Goal: Task Accomplishment & Management: Manage account settings

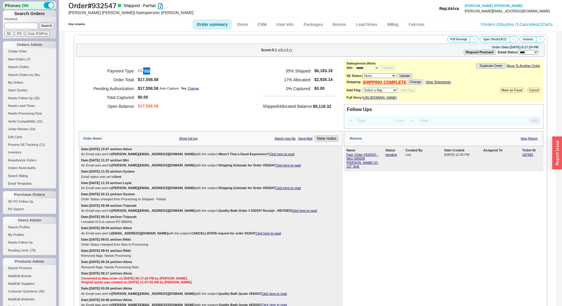
select select "*"
select select "LOW"
select select "3"
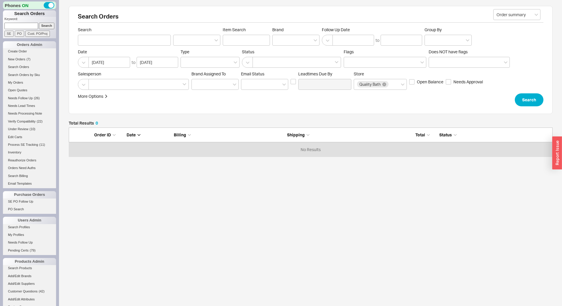
scroll to position [25, 479]
click at [28, 22] on p "Keyword:" at bounding box center [30, 20] width 52 height 6
click at [30, 24] on input at bounding box center [21, 26] width 34 height 6
type input "931221"
click at [39, 23] on input "Search" at bounding box center [47, 26] width 16 height 6
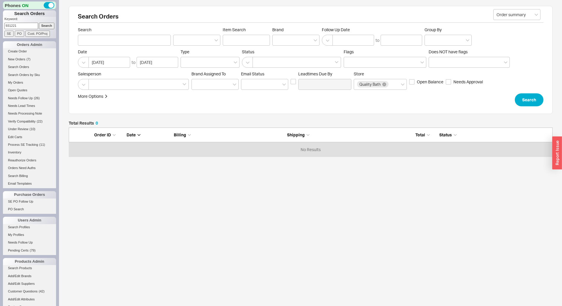
type input "931221"
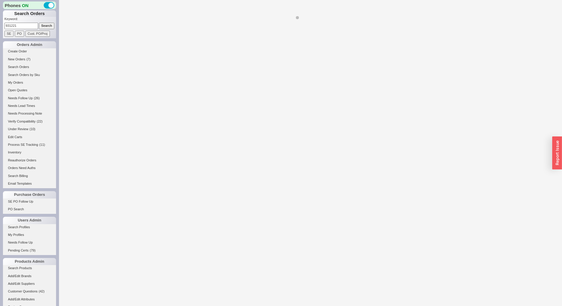
select select "*"
select select "LOW"
select select "3"
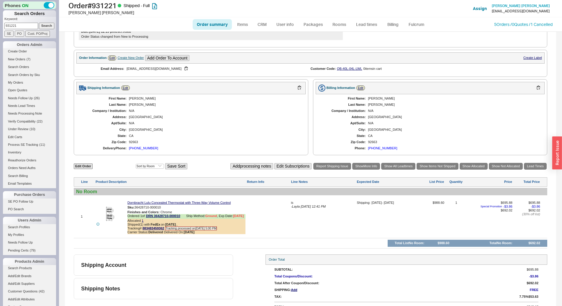
scroll to position [179, 0]
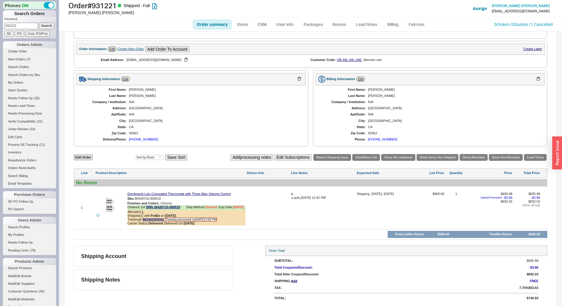
click at [226, 119] on div "Newport Beach" at bounding box center [214, 121] width 171 height 4
click at [185, 206] on icon at bounding box center [183, 208] width 4 height 4
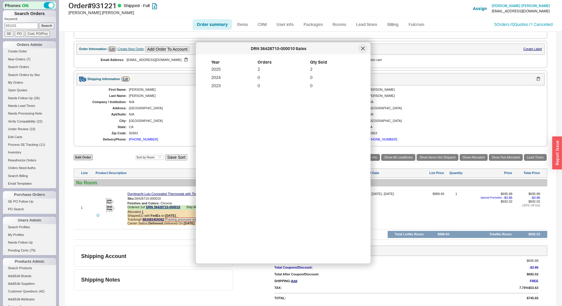
click at [366, 47] on div at bounding box center [362, 48] width 9 height 9
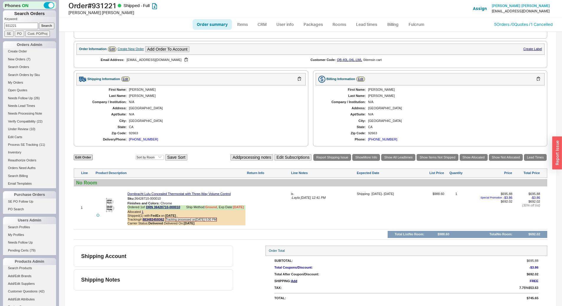
drag, startPoint x: 179, startPoint y: 80, endPoint x: 196, endPoint y: 90, distance: 20.1
click at [179, 80] on div "Shipping Information Edit" at bounding box center [190, 79] width 229 height 12
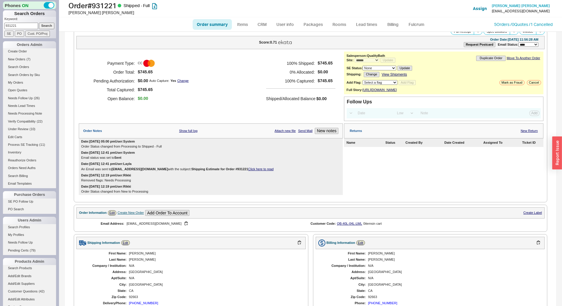
scroll to position [0, 0]
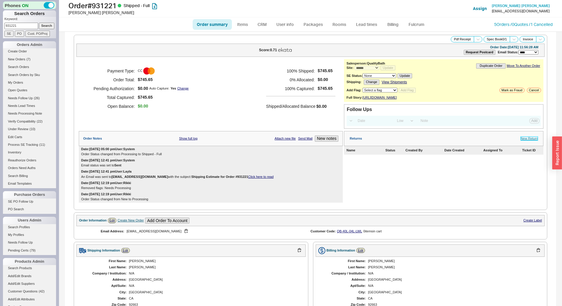
click at [524, 141] on link "New Return" at bounding box center [528, 139] width 17 height 4
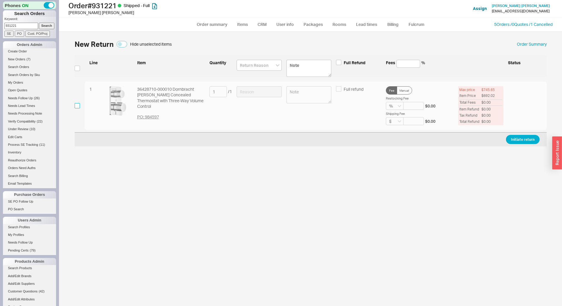
click at [77, 106] on input "checkbox" at bounding box center [77, 105] width 5 height 5
checkbox input "true"
click at [261, 94] on input at bounding box center [258, 91] width 45 height 11
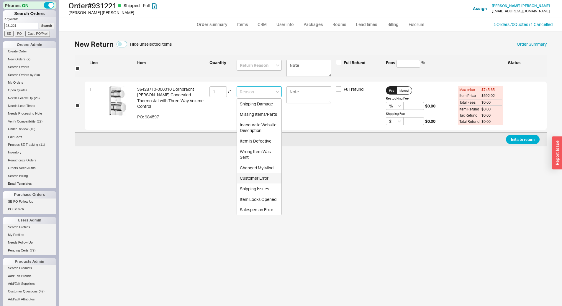
click at [264, 180] on div "Customer Error" at bounding box center [259, 178] width 45 height 11
type input "Customer Error"
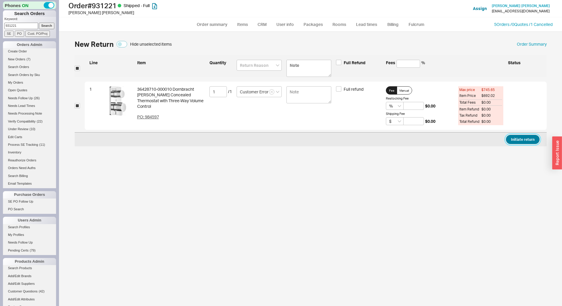
click at [536, 138] on button "Initiate return" at bounding box center [523, 139] width 34 height 9
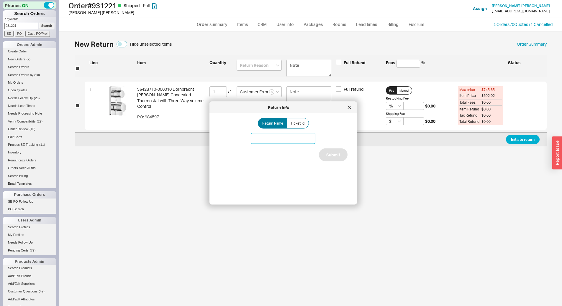
click at [251, 144] on input at bounding box center [283, 138] width 64 height 11
type input "Dornbracht trim return"
click at [332, 149] on button "Submit" at bounding box center [333, 155] width 29 height 13
select select "*"
select select "LOW"
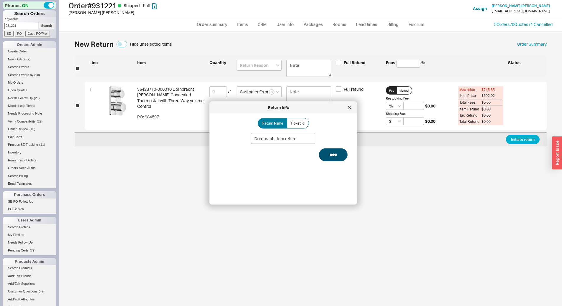
select select "3"
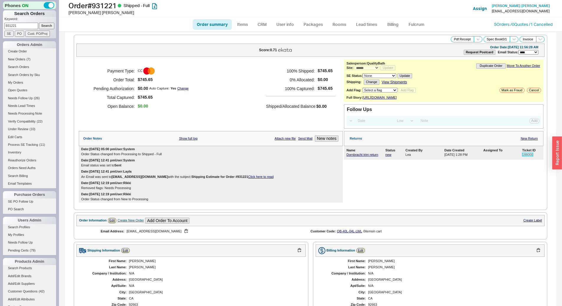
click at [522, 157] on link "188000" at bounding box center [527, 155] width 11 height 4
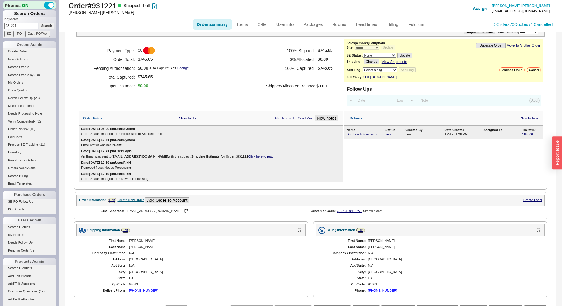
scroll to position [29, 0]
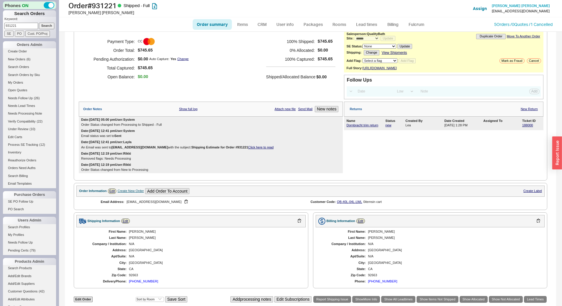
click at [17, 25] on input "931221" at bounding box center [21, 26] width 34 height 6
type input "939172"
click at [39, 23] on input "Search" at bounding box center [47, 26] width 16 height 6
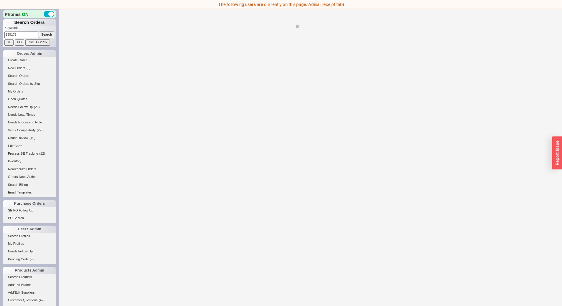
select select "*"
select select "LOW"
select select "3"
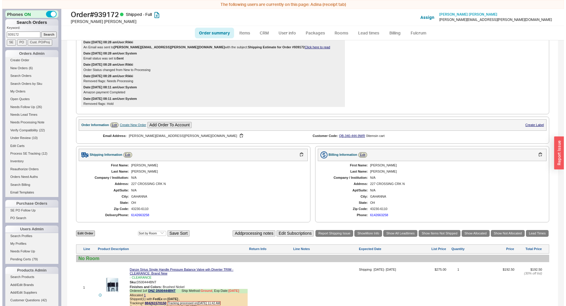
scroll to position [193, 0]
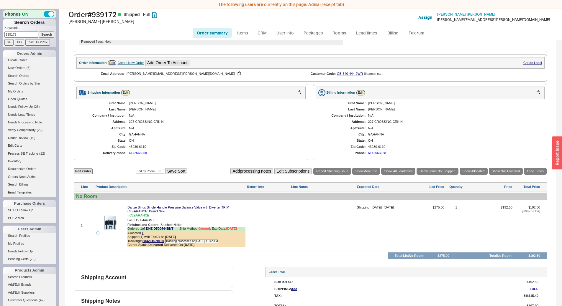
click at [558, 151] on div "button" at bounding box center [557, 153] width 10 height 33
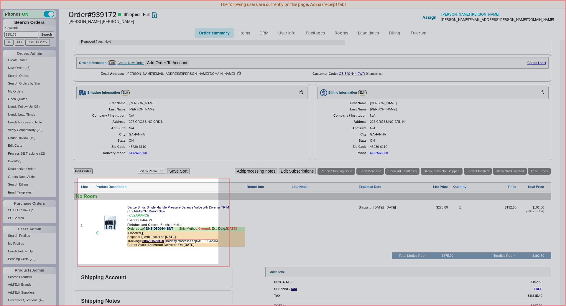
drag, startPoint x: 81, startPoint y: 187, endPoint x: 387, endPoint y: 266, distance: 315.8
click at [272, 267] on icon at bounding box center [283, 153] width 566 height 306
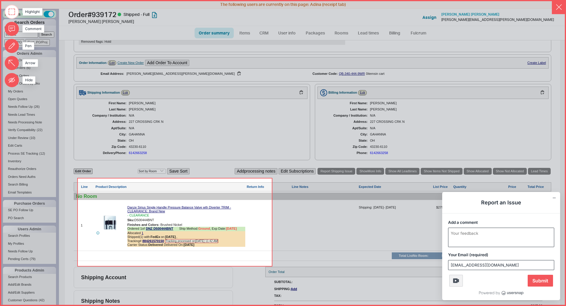
click at [476, 233] on textarea "Add a comment" at bounding box center [501, 237] width 106 height 19
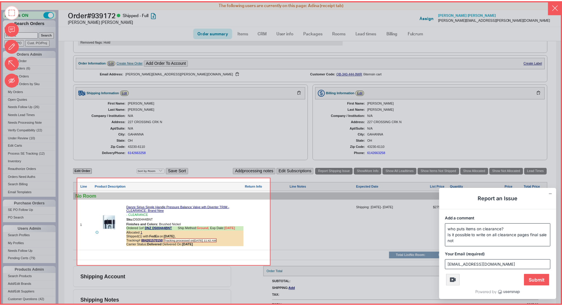
scroll to position [0, 0]
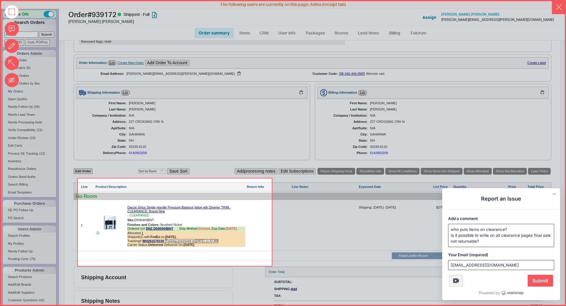
type textarea "who puts items on clearance? Is it possible to write on all clearance pages fin…"
click at [549, 283] on span "Submit" at bounding box center [540, 281] width 25 height 12
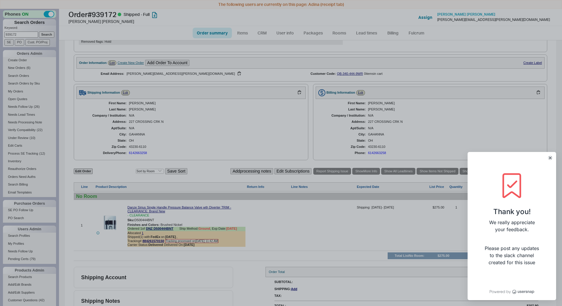
click at [550, 158] on icon "Close" at bounding box center [550, 158] width 2 height 2
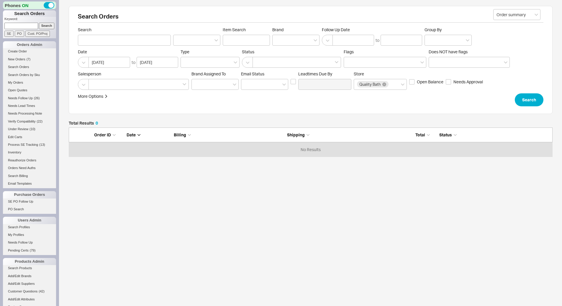
click at [26, 22] on p "Keyword:" at bounding box center [30, 20] width 52 height 6
paste input "928349"
click at [33, 26] on input "928349" at bounding box center [21, 26] width 34 height 6
type input "928349"
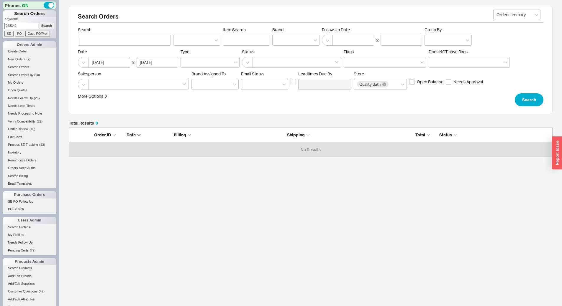
drag, startPoint x: 44, startPoint y: 26, endPoint x: 58, endPoint y: 25, distance: 14.2
click at [44, 26] on input "Search" at bounding box center [47, 26] width 16 height 6
type input "928349"
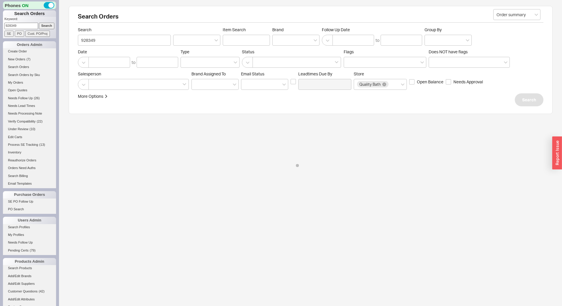
select select "LOW"
select select "3"
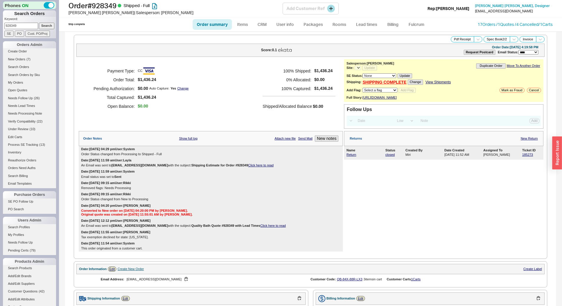
select select "*"
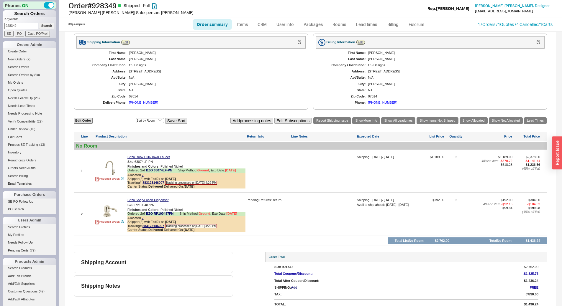
scroll to position [267, 0]
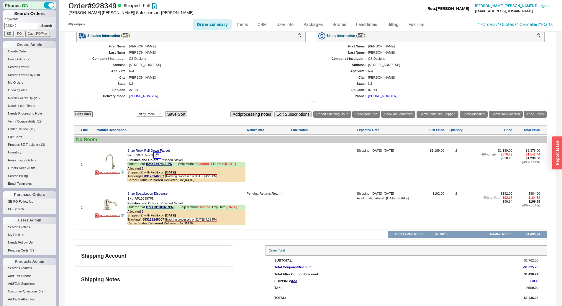
click at [159, 155] on button "button" at bounding box center [157, 156] width 7 height 6
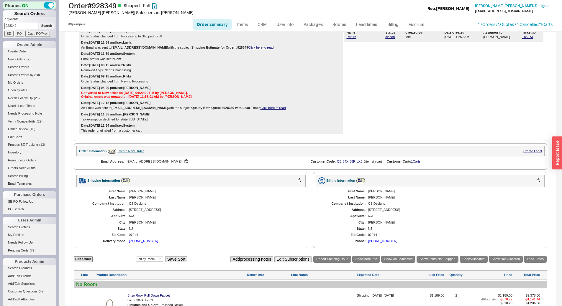
scroll to position [0, 0]
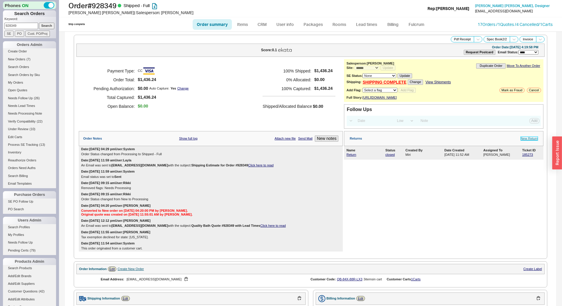
click at [524, 141] on link "New Return" at bounding box center [528, 139] width 17 height 4
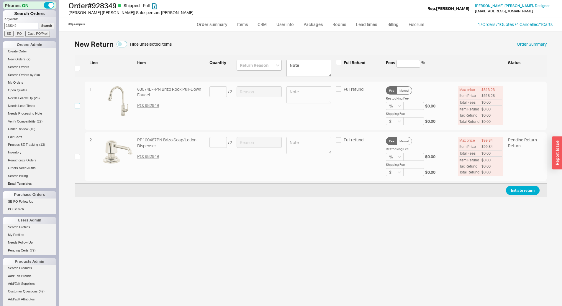
click at [77, 106] on input "checkbox" at bounding box center [77, 105] width 5 height 5
checkbox input "true"
click at [217, 91] on input at bounding box center [217, 91] width 17 height 11
type input "1"
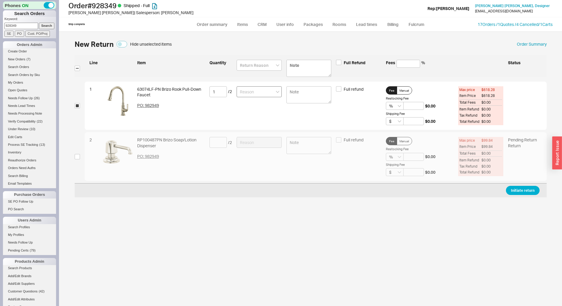
click at [261, 97] on div at bounding box center [258, 105] width 45 height 39
click at [268, 86] on input at bounding box center [258, 91] width 45 height 11
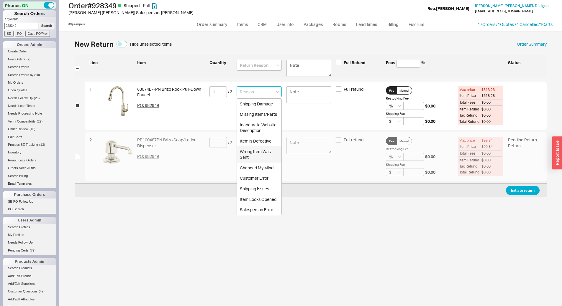
click at [249, 141] on div "Item is Defective" at bounding box center [259, 141] width 45 height 11
type input "Item is Defective"
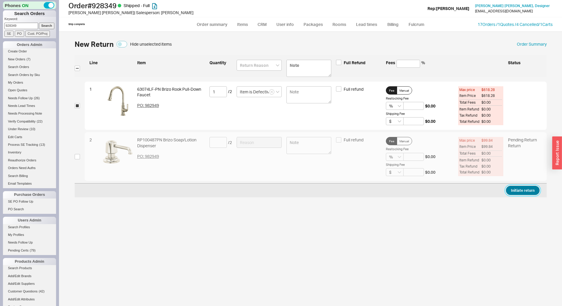
drag, startPoint x: 522, startPoint y: 192, endPoint x: 517, endPoint y: 190, distance: 4.9
click at [521, 191] on button "Initiate return" at bounding box center [523, 190] width 34 height 9
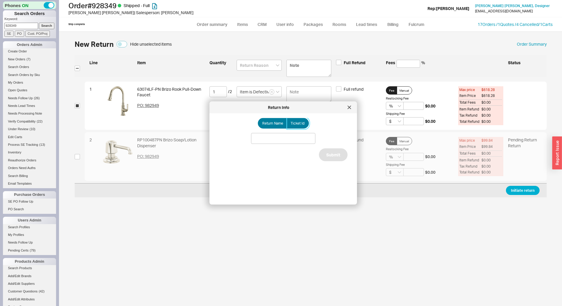
click at [302, 120] on label "Ticket Id" at bounding box center [298, 123] width 22 height 11
click at [0, 0] on input "Ticket Id" at bounding box center [0, 0] width 0 height 0
paste input "188003"
click at [263, 137] on input "188003" at bounding box center [283, 138] width 64 height 11
type input "188003"
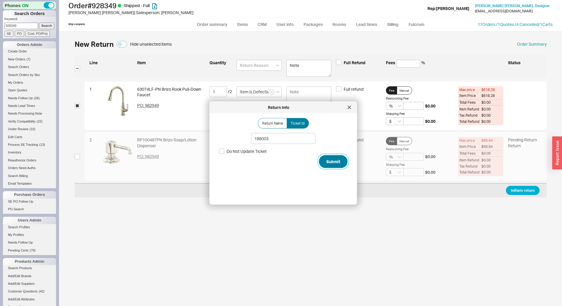
drag, startPoint x: 329, startPoint y: 157, endPoint x: 327, endPoint y: 160, distance: 3.1
click at [328, 157] on button "Submit" at bounding box center [333, 161] width 29 height 13
select select "*"
select select "LOW"
select select "3"
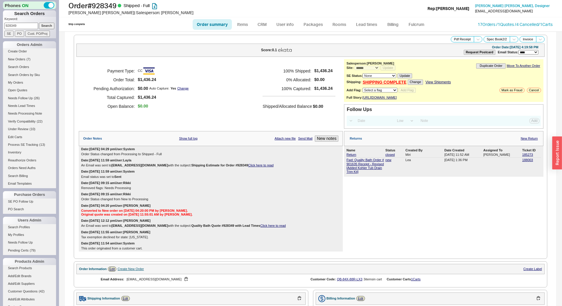
click at [21, 25] on input "928349" at bounding box center [21, 26] width 34 height 6
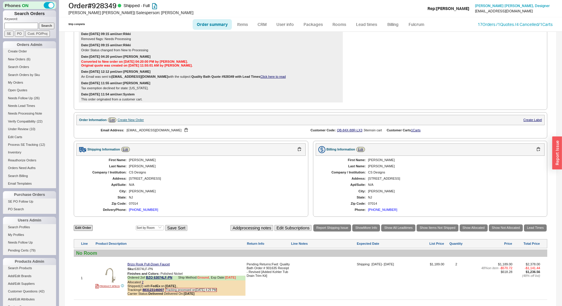
scroll to position [267, 0]
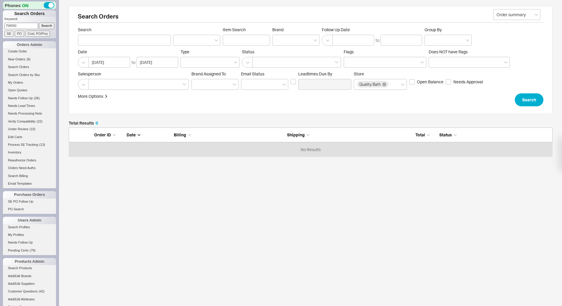
scroll to position [25, 479]
type input "758050"
click at [44, 23] on input "Search" at bounding box center [47, 26] width 16 height 6
type input "758050"
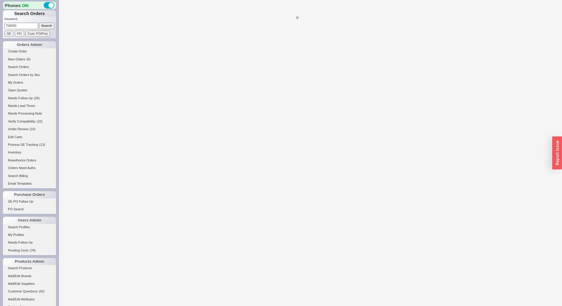
select select "LOW"
select select "3"
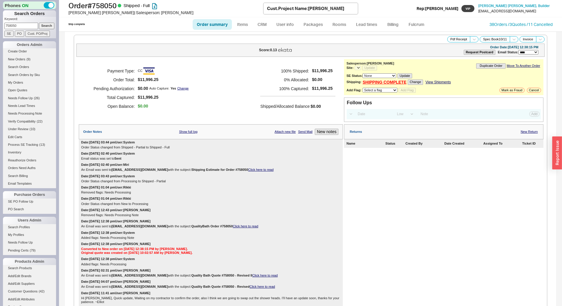
select select "*"
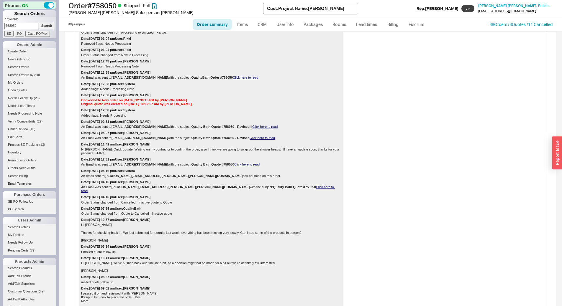
scroll to position [126, 0]
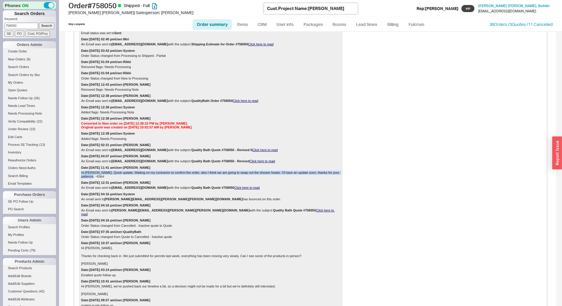
drag, startPoint x: 251, startPoint y: 175, endPoint x: 256, endPoint y: 176, distance: 5.2
click at [256, 176] on div "Date: 10/27/2024 11:41 am User: Josh Hi Josh, Quick update, Waiting on my contr…" at bounding box center [211, 172] width 264 height 15
click at [296, 93] on div "Date: 11/11/2024 12:38 pm User: Josh An Email was sent to elliotbernstein91@gma…" at bounding box center [211, 98] width 264 height 11
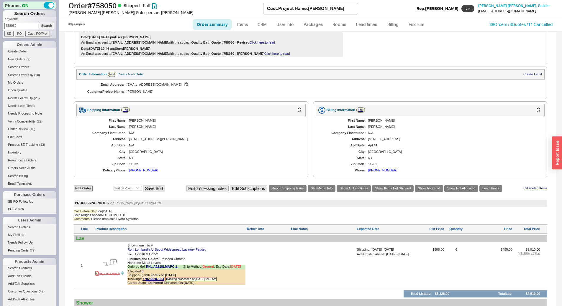
scroll to position [442, 0]
click at [182, 82] on button "button" at bounding box center [185, 85] width 7 height 6
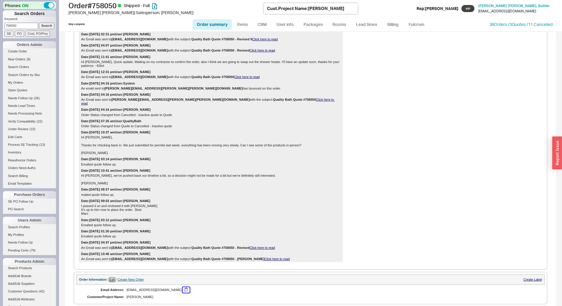
scroll to position [236, 0]
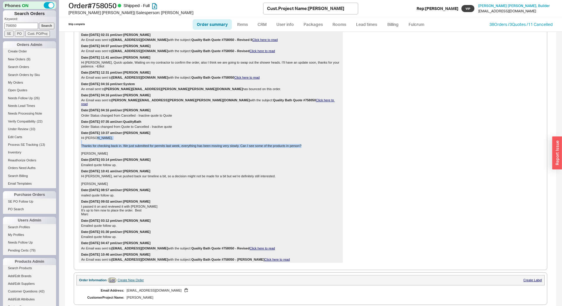
drag, startPoint x: 146, startPoint y: 148, endPoint x: 156, endPoint y: 151, distance: 10.4
click at [156, 151] on div "Hi Josh, Thanks for checking back in. We just submitted for permits last week, …" at bounding box center [210, 145] width 259 height 19
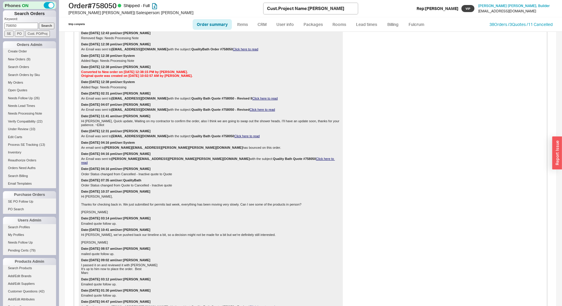
scroll to position [177, 0]
drag, startPoint x: 139, startPoint y: 119, endPoint x: 162, endPoint y: 129, distance: 24.5
click at [161, 129] on div "Date: 01/08/2025 03:44 pm User: System Order Status changed from Shipped - Part…" at bounding box center [211, 143] width 264 height 360
click at [162, 129] on div "Date: 10/15/2024 12:31 pm User: Josh An Email was sent to elliotbernstein91@gma…" at bounding box center [211, 134] width 264 height 11
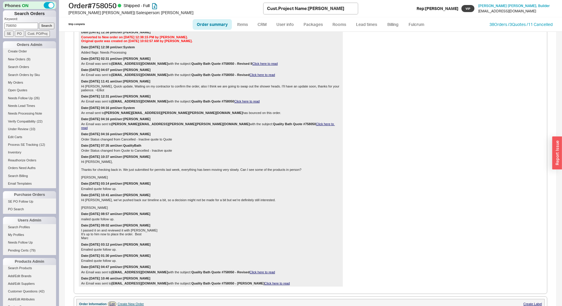
scroll to position [206, 0]
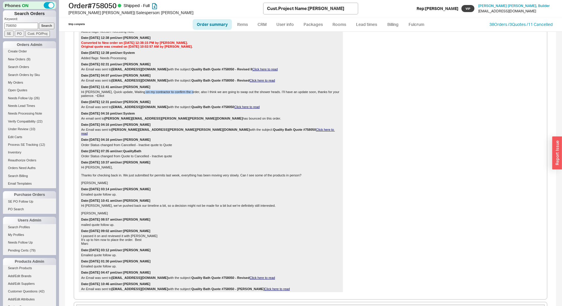
drag, startPoint x: 186, startPoint y: 90, endPoint x: 200, endPoint y: 92, distance: 14.0
click at [198, 91] on div "Hi Josh, Quick update, Waiting on my contractor to confirm the order, also I th…" at bounding box center [210, 94] width 259 height 8
click at [200, 92] on div "Hi Josh, Quick update, Waiting on my contractor to confirm the order, also I th…" at bounding box center [210, 94] width 259 height 8
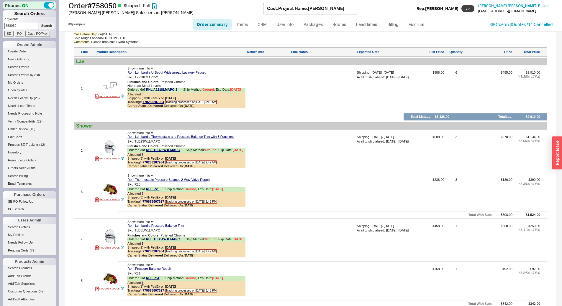
scroll to position [649, 0]
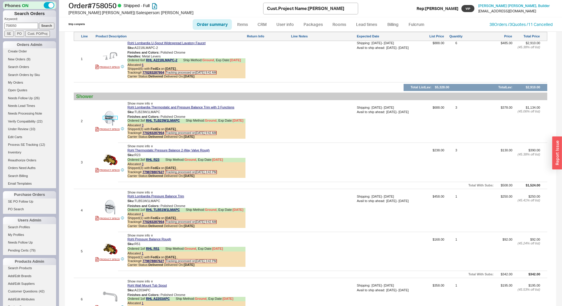
click at [105, 111] on img at bounding box center [110, 118] width 14 height 14
click at [118, 111] on div at bounding box center [109, 118] width 29 height 14
click at [111, 114] on img at bounding box center [110, 118] width 14 height 14
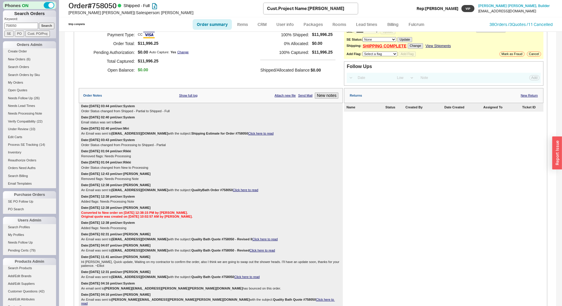
scroll to position [29, 0]
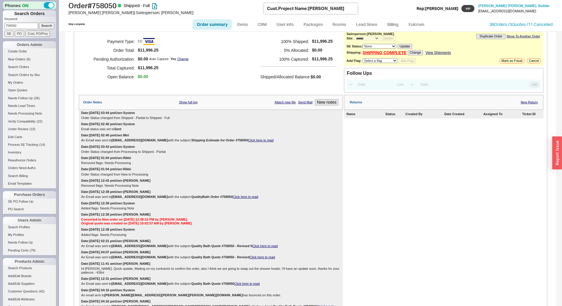
click at [202, 50] on div "Payment Type: CC Order Total: $11,996.25 Pending Authorization: $0.00 Auto Capt…" at bounding box center [211, 59] width 264 height 59
click at [94, 2] on h1 "Order # 758050 Shipped - Full" at bounding box center [165, 5] width 195 height 8
copy h1 "Order # 758050"
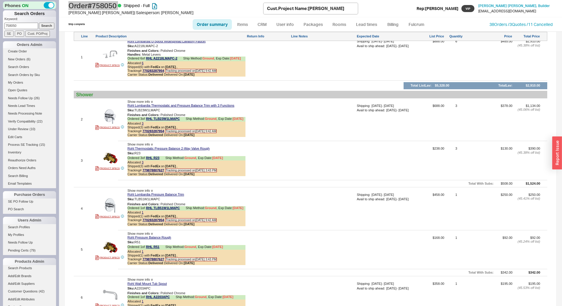
scroll to position [649, 0]
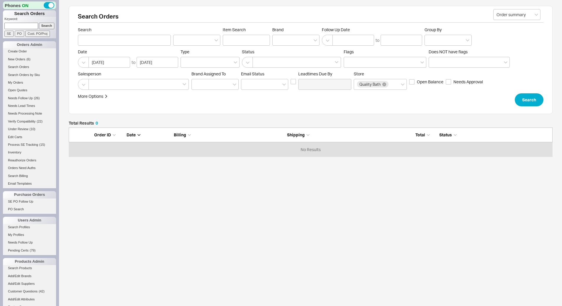
scroll to position [25, 479]
paste input "939279"
drag, startPoint x: 0, startPoint y: 0, endPoint x: 27, endPoint y: 26, distance: 37.5
click at [27, 26] on input "939279" at bounding box center [21, 26] width 34 height 6
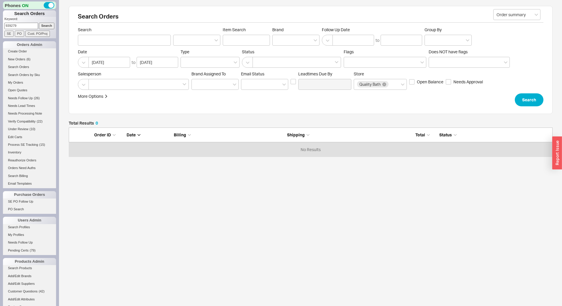
type input "939279"
click at [43, 26] on input "Search" at bounding box center [47, 26] width 16 height 6
type input "939279"
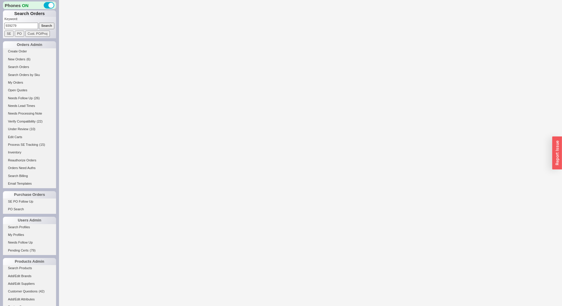
select select "LOW"
select select "3"
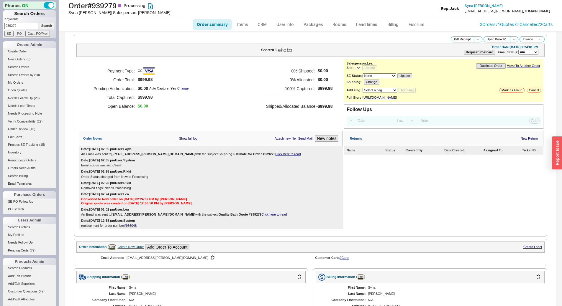
select select "*"
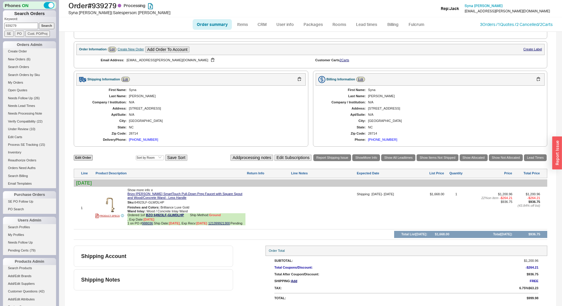
click at [250, 93] on div "First Name: Syna Last Name: Lewis Company / Institution: N/A Address: 453 Snow …" at bounding box center [190, 115] width 229 height 59
click at [25, 25] on input "939279" at bounding box center [21, 26] width 34 height 6
paste input "7580"
type input "937580"
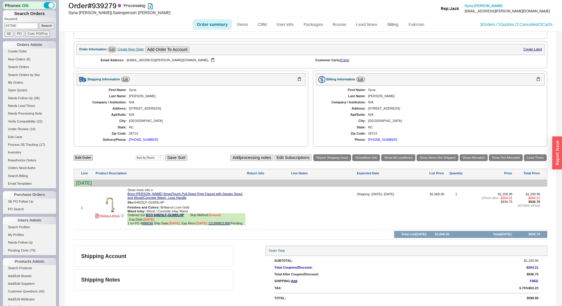
click at [39, 23] on input "Search" at bounding box center [47, 26] width 16 height 6
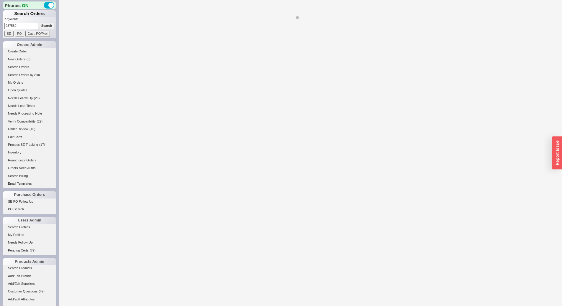
select select "*"
select select "LOW"
select select "3"
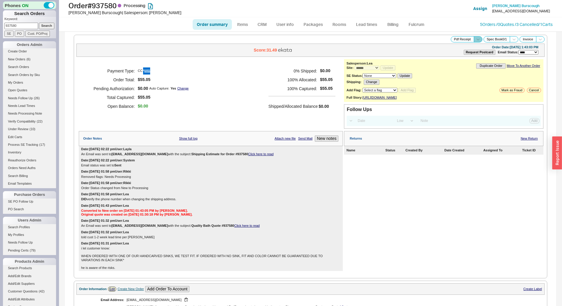
click at [476, 40] on icon at bounding box center [478, 39] width 4 height 4
click at [538, 39] on icon at bounding box center [540, 39] width 4 height 4
click at [524, 44] on button "Commercial Invoice" at bounding box center [518, 46] width 42 height 7
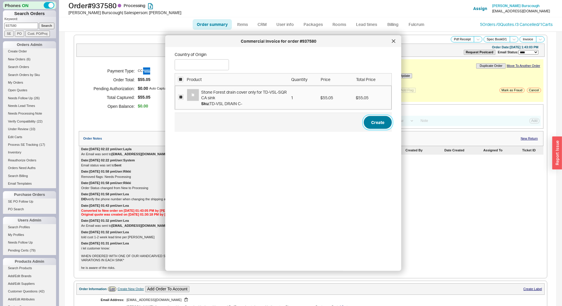
click at [373, 124] on link "Create" at bounding box center [377, 122] width 28 height 13
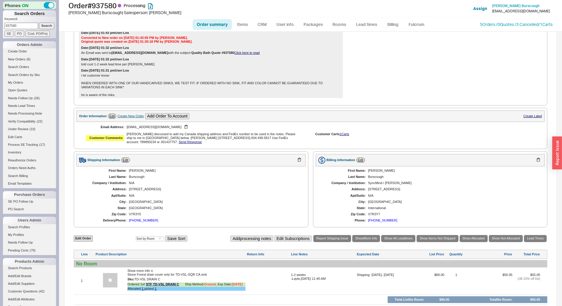
scroll to position [229, 0]
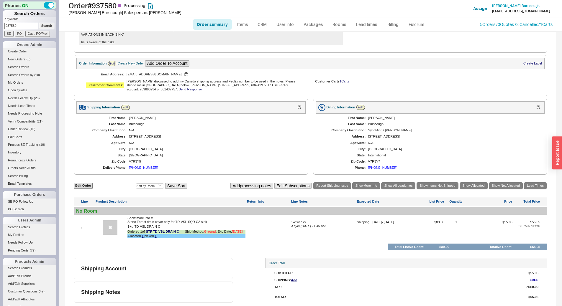
click at [135, 124] on div "Burscough" at bounding box center [214, 124] width 171 height 4
copy div "Burscough"
click at [137, 135] on div "4211 Sunset Blvd" at bounding box center [214, 137] width 171 height 4
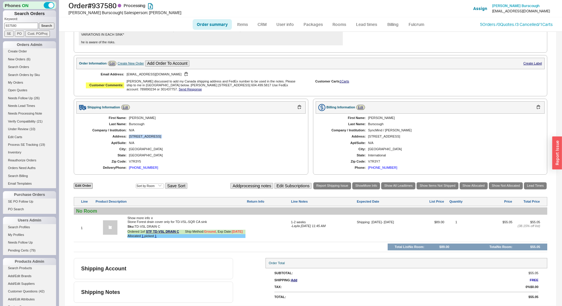
click at [137, 135] on div "4211 Sunset Blvd" at bounding box center [214, 137] width 171 height 4
copy div "4211 Sunset Blvd"
click at [132, 162] on div "V7R3Y5" at bounding box center [214, 162] width 171 height 4
copy div "V7R3Y5"
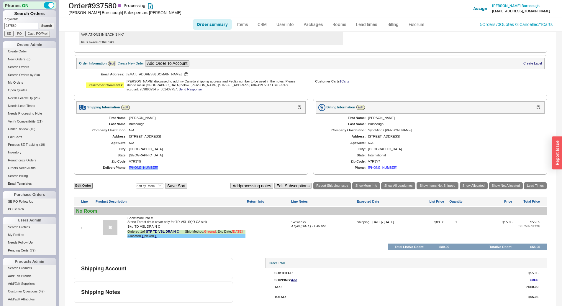
copy div "(604) 499-5817"
drag, startPoint x: 157, startPoint y: 168, endPoint x: 128, endPoint y: 171, distance: 29.6
click at [128, 171] on div "First Name: Brendan Last Name: Burscough Company / Institution: N/A Address: 42…" at bounding box center [190, 143] width 229 height 59
click at [95, 2] on h1 "Order # 937580 Processing" at bounding box center [175, 5] width 214 height 8
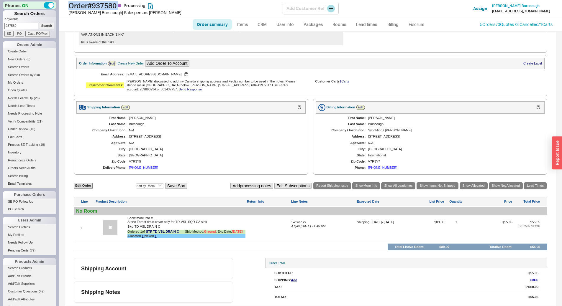
click at [95, 2] on h1 "Order # 937580 Processing" at bounding box center [175, 5] width 214 height 8
copy h1 "Order # 937580"
click at [146, 91] on div "Lea discussed to add my Canada shipping address and FedEx number to be used in …" at bounding box center [213, 86] width 175 height 12
copy div "789890234"
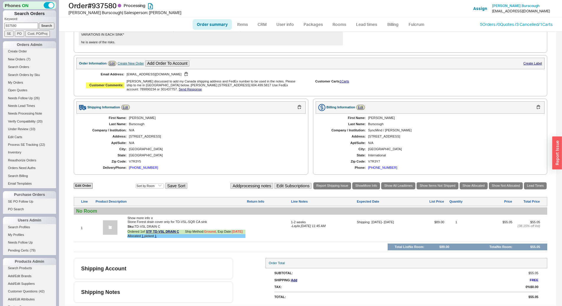
click at [163, 89] on div "Lea discussed to add my Canada shipping address and FedEx number to be used in …" at bounding box center [213, 86] width 175 height 12
copy div "301437757"
click at [11, 22] on p "Keyword:" at bounding box center [30, 20] width 52 height 6
click at [12, 25] on input "937580" at bounding box center [21, 26] width 34 height 6
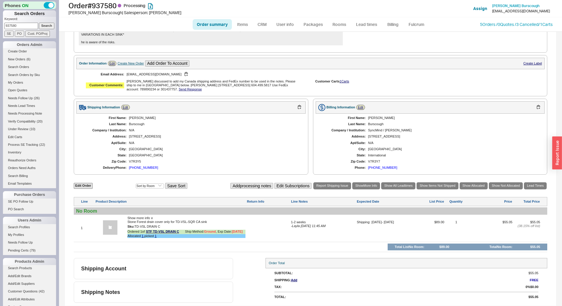
click at [12, 25] on input "937580" at bounding box center [21, 26] width 34 height 6
click at [17, 24] on input at bounding box center [21, 26] width 34 height 6
type input "940691"
click at [39, 23] on input "Search" at bounding box center [47, 26] width 16 height 6
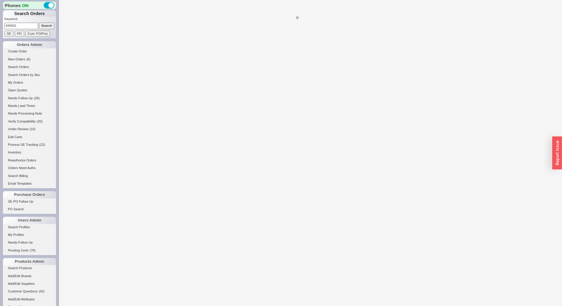
select select "*"
select select "LOW"
select select "3"
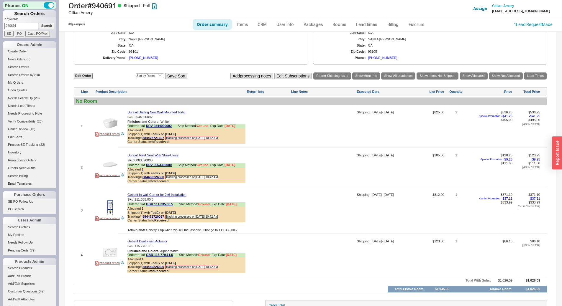
scroll to position [346, 0]
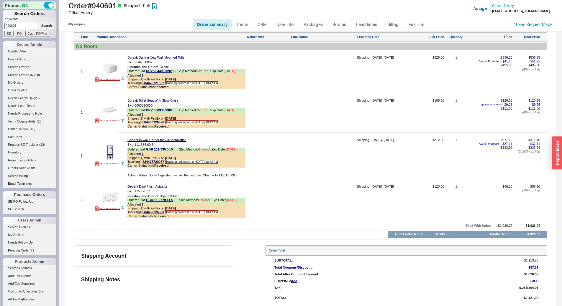
click at [158, 85] on b "InfoReceived" at bounding box center [158, 87] width 20 height 4
click at [157, 83] on link "884478721607" at bounding box center [153, 83] width 22 height 4
click at [176, 71] on icon at bounding box center [175, 72] width 4 height 4
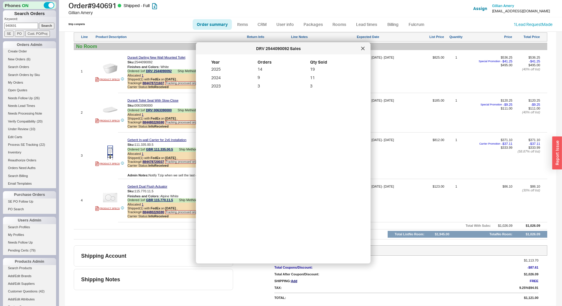
drag, startPoint x: 364, startPoint y: 50, endPoint x: 359, endPoint y: 54, distance: 5.7
click at [363, 51] on div at bounding box center [362, 48] width 9 height 9
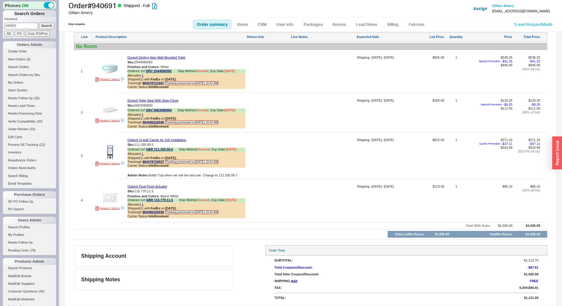
click at [109, 69] on img at bounding box center [110, 68] width 14 height 14
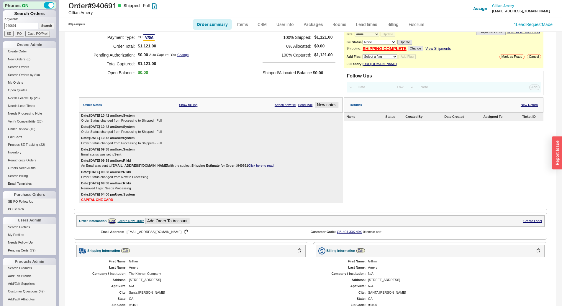
scroll to position [0, 0]
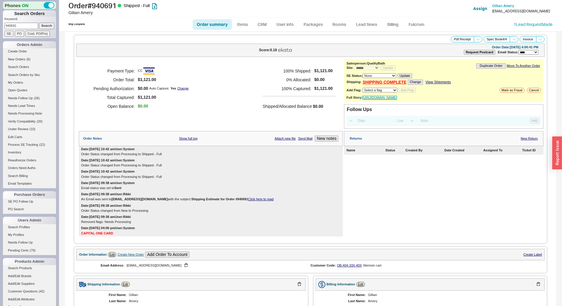
click at [397, 97] on link "https://app.fullstory.com/ui/JmB/client-session/7a3d28cb-3a29-4f70-90ef-4092207…" at bounding box center [379, 98] width 34 height 4
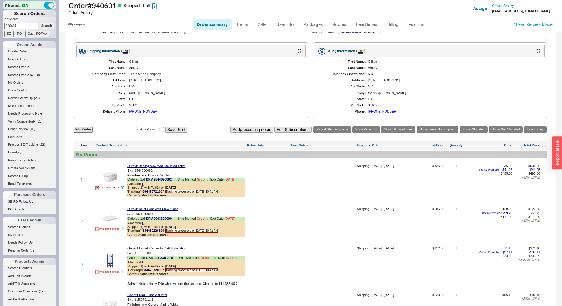
scroll to position [324, 0]
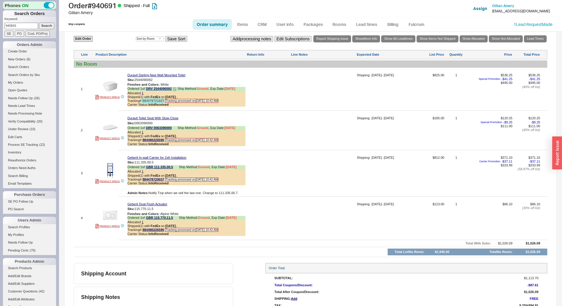
click at [159, 103] on link "884478721607" at bounding box center [153, 101] width 22 height 4
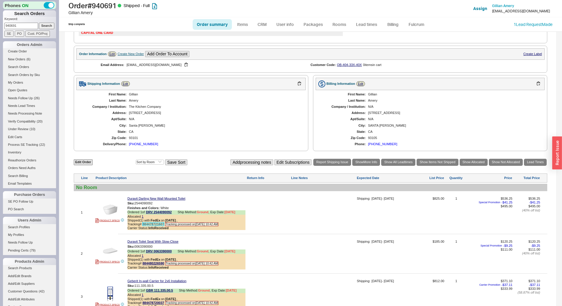
scroll to position [0, 0]
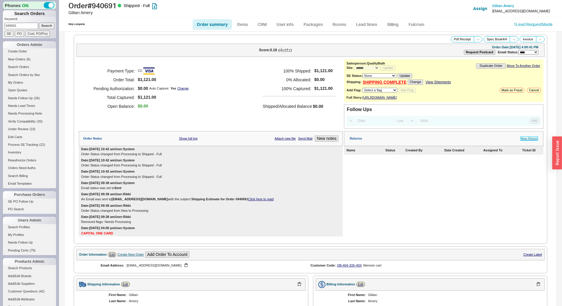
click at [530, 141] on link "New Return" at bounding box center [528, 139] width 17 height 4
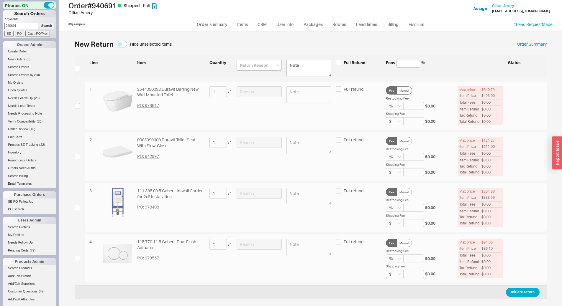
drag, startPoint x: 79, startPoint y: 107, endPoint x: 78, endPoint y: 114, distance: 7.2
click at [79, 107] on input "checkbox" at bounding box center [77, 105] width 5 height 5
checkbox input "true"
click at [78, 159] on input "checkbox" at bounding box center [77, 156] width 5 height 5
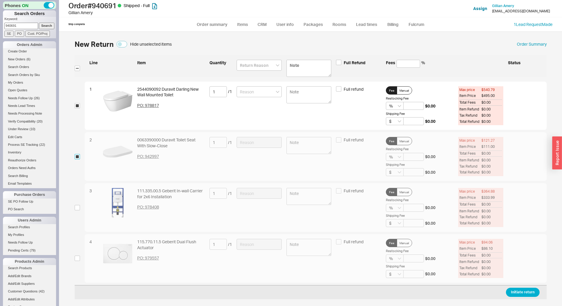
checkbox input "true"
click at [249, 63] on input at bounding box center [258, 65] width 45 height 11
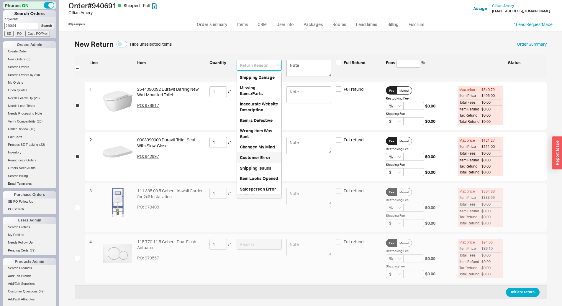
click at [255, 156] on div "Customer Error" at bounding box center [259, 157] width 45 height 11
type input "Customer Error"
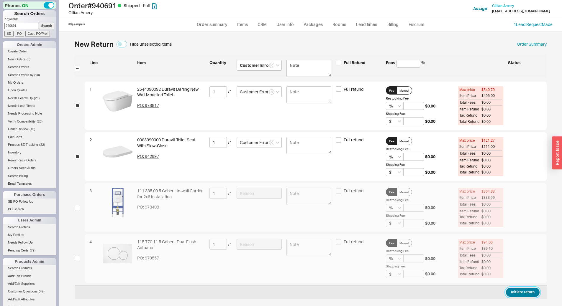
click at [527, 289] on button "Initiate return" at bounding box center [523, 292] width 34 height 9
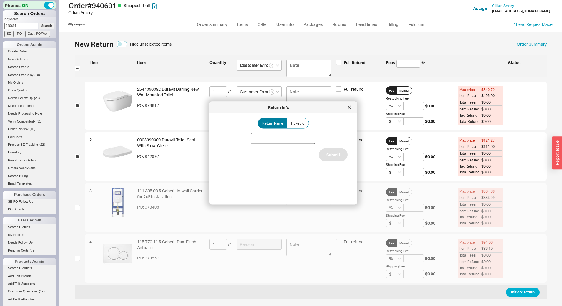
drag, startPoint x: 262, startPoint y: 147, endPoint x: 264, endPoint y: 144, distance: 3.7
click at [264, 144] on div "Return Name Ticket Id Submit" at bounding box center [288, 156] width 138 height 77
click at [264, 143] on input at bounding box center [283, 138] width 64 height 11
click at [256, 143] on input at bounding box center [283, 138] width 64 height 11
type input "e"
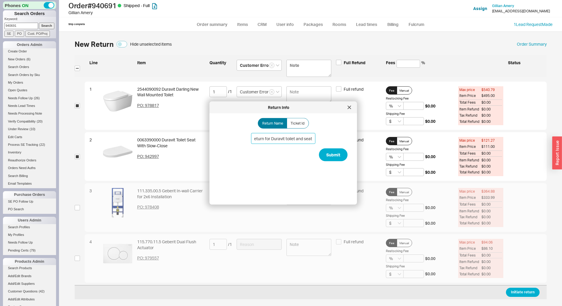
scroll to position [0, 5]
type input "Return for Duravit toilet and seat"
click at [331, 153] on button "Submit" at bounding box center [333, 155] width 29 height 13
select select "*"
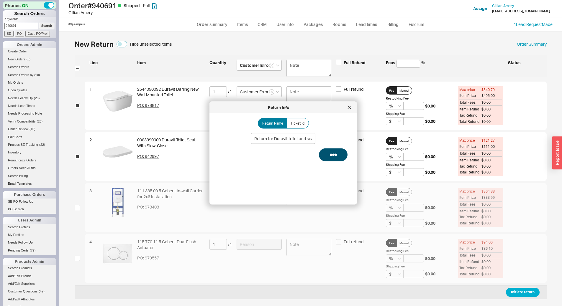
select select "LOW"
select select "3"
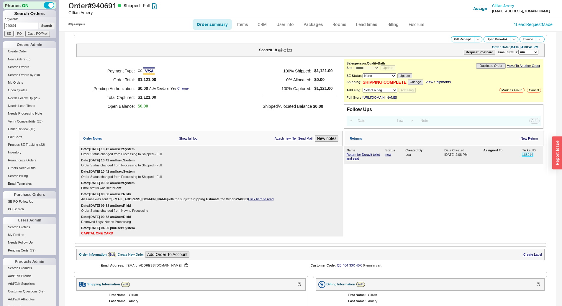
click at [525, 157] on link "188014" at bounding box center [527, 155] width 11 height 4
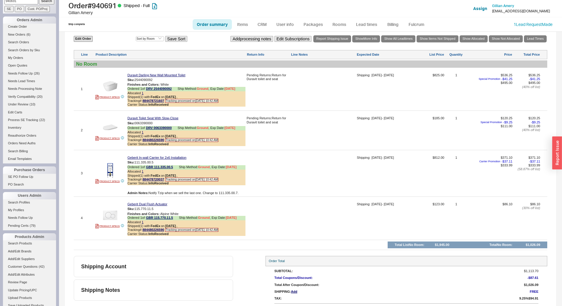
scroll to position [59, 0]
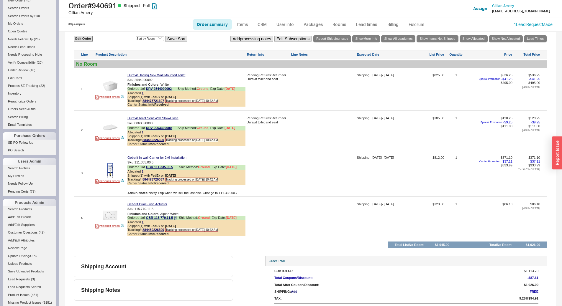
click at [176, 221] on span at bounding box center [176, 219] width 4 height 4
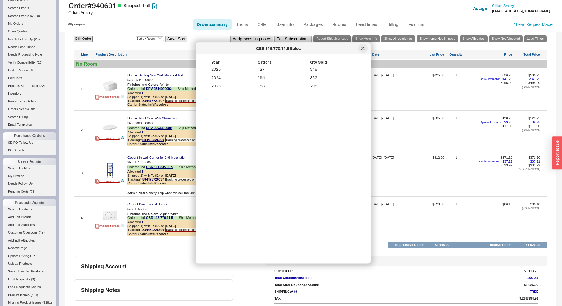
click at [362, 47] on icon at bounding box center [363, 49] width 4 height 4
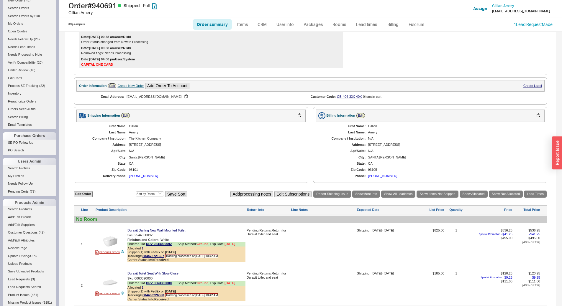
scroll to position [118, 0]
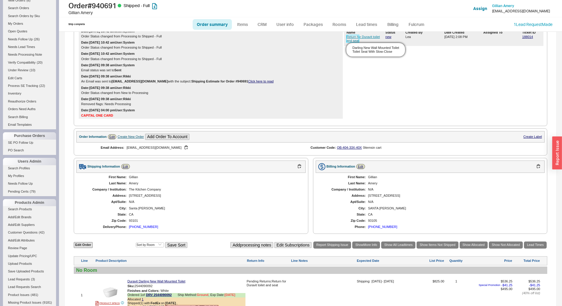
click at [349, 41] on link "Return for Duravit toilet and seat" at bounding box center [362, 38] width 33 height 7
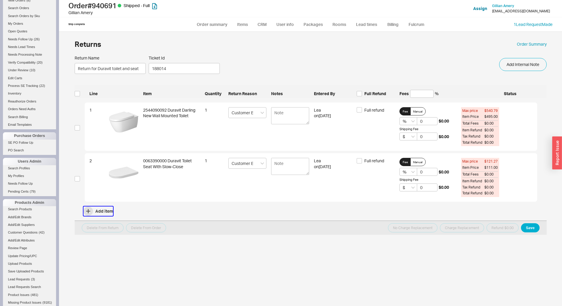
click at [87, 213] on icon "button" at bounding box center [88, 211] width 4 height 4
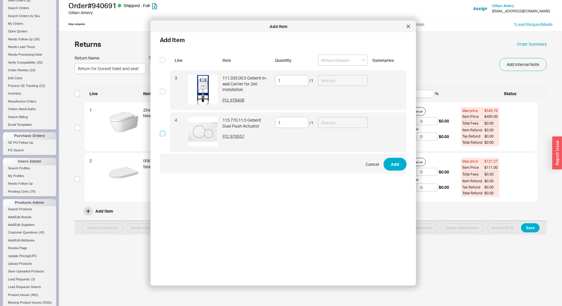
click at [163, 132] on input "checkbox" at bounding box center [162, 133] width 5 height 5
checkbox input "true"
click at [344, 119] on input at bounding box center [343, 122] width 50 height 11
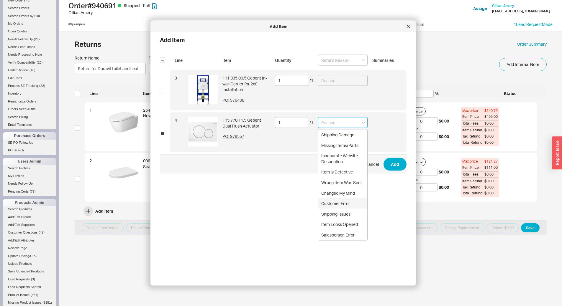
click at [335, 205] on div "Customer Error" at bounding box center [342, 203] width 49 height 11
type input "Customer Error"
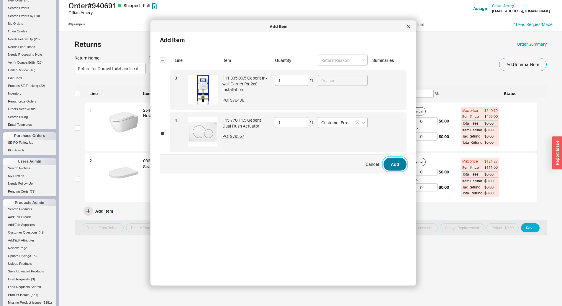
click at [383, 164] on button "Add" at bounding box center [394, 164] width 23 height 13
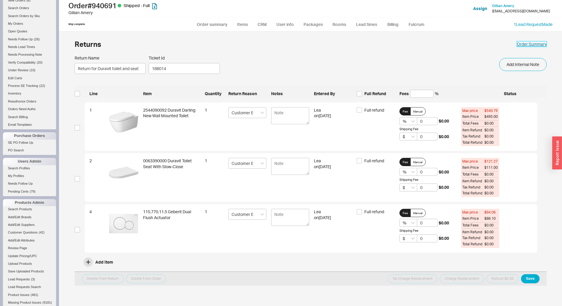
click at [537, 44] on link "Order Summary" at bounding box center [531, 44] width 30 height 6
select select "*"
select select "LOW"
select select "3"
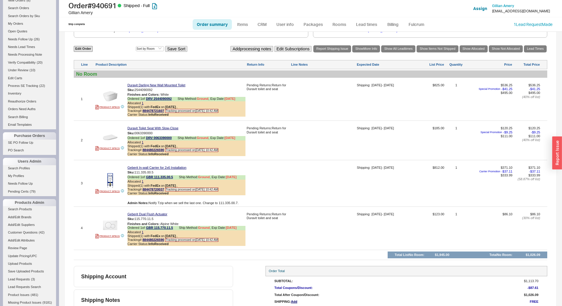
scroll to position [338, 0]
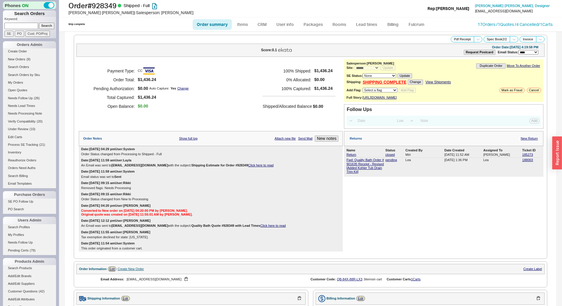
select select "*"
select select "LOW"
select select "3"
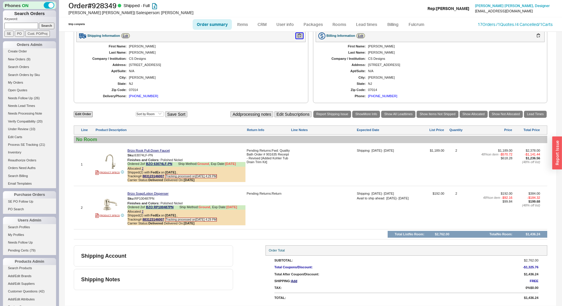
click at [299, 35] on button "button" at bounding box center [299, 36] width 7 height 6
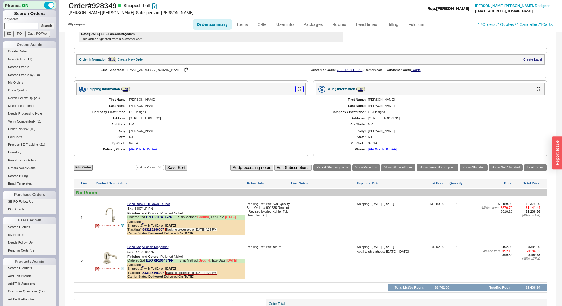
scroll to position [267, 0]
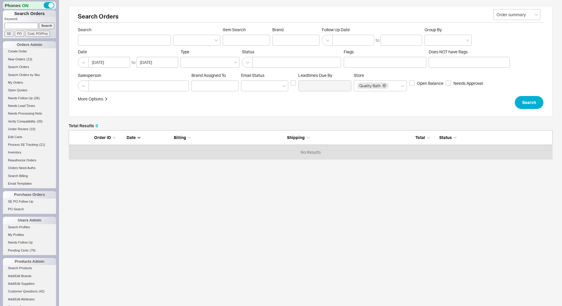
scroll to position [25, 479]
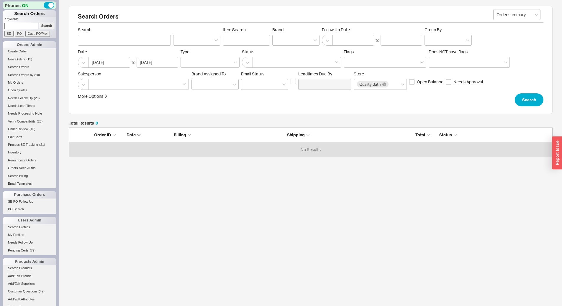
click at [17, 26] on input at bounding box center [21, 26] width 34 height 6
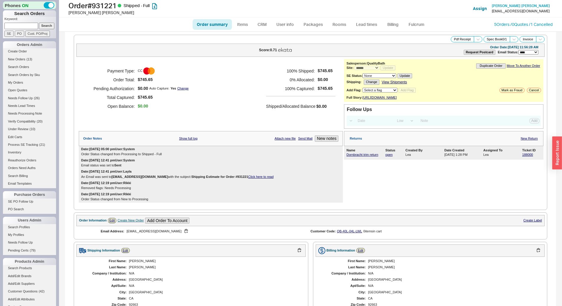
select select "*"
select select "LOW"
select select "3"
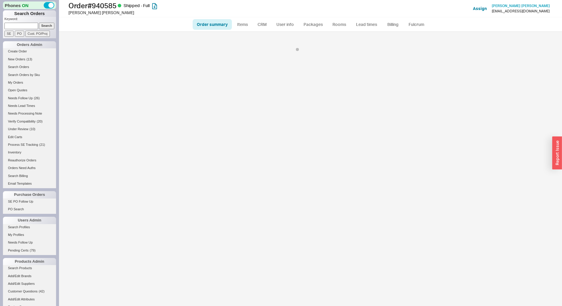
select select "*"
select select "LOW"
select select "3"
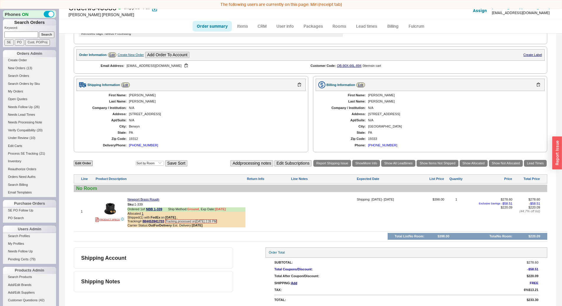
scroll to position [9, 0]
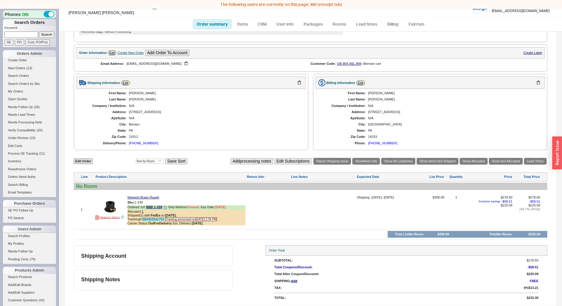
click at [155, 219] on link "884453941703" at bounding box center [153, 220] width 22 height 4
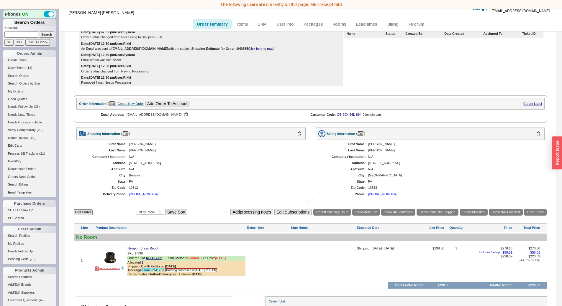
scroll to position [118, 0]
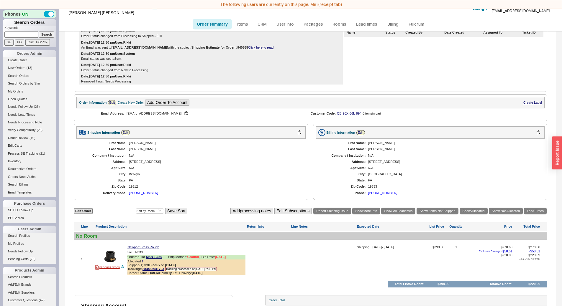
click at [258, 180] on div "First Name: Allyson Last Name: Hotz Company / Institution: N/A Address: 549 Con…" at bounding box center [190, 168] width 229 height 59
click at [378, 85] on div "Returns New Return Name Status Created By Date Created Assigned To Ticket ID" at bounding box center [443, 49] width 199 height 72
click at [214, 128] on div "Shipping Information Edit First Name: Allyson Last Name: Hotz Company / Institu…" at bounding box center [191, 162] width 234 height 76
click at [144, 195] on div "(610) 613-8266" at bounding box center [143, 193] width 29 height 4
click at [282, 176] on div "Berwyn" at bounding box center [214, 174] width 171 height 4
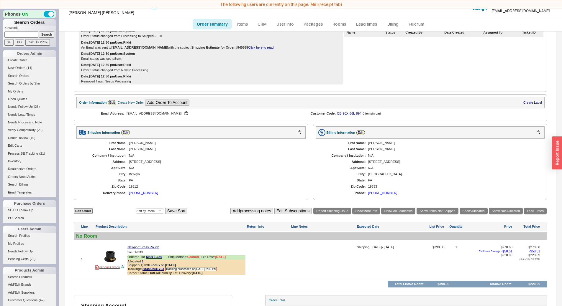
click at [249, 145] on div "Allyson" at bounding box center [214, 143] width 171 height 4
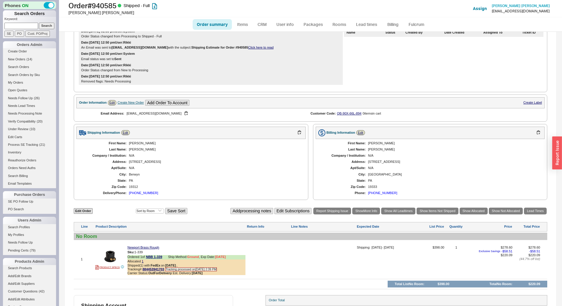
scroll to position [0, 0]
click at [229, 145] on div "Allyson" at bounding box center [214, 144] width 171 height 4
click at [107, 257] on img at bounding box center [110, 256] width 14 height 14
drag, startPoint x: 155, startPoint y: 197, endPoint x: 130, endPoint y: 199, distance: 25.4
click at [130, 195] on div "Delivery Phone: (610) 613-8266" at bounding box center [190, 193] width 217 height 4
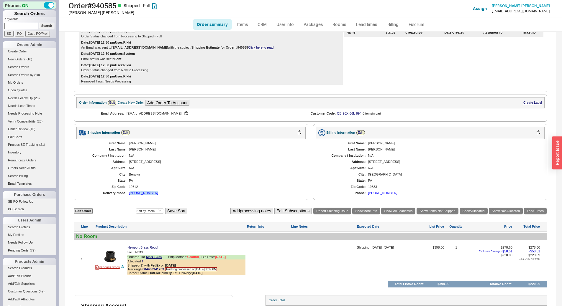
copy div "610) 613-8266"
click at [182, 116] on button "button" at bounding box center [185, 114] width 7 height 6
click at [272, 119] on div "Email Address: allysonhotz@aol.com" at bounding box center [193, 113] width 234 height 10
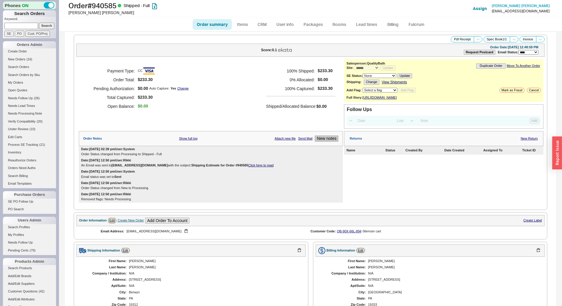
click at [318, 142] on button "New notes" at bounding box center [327, 139] width 24 height 6
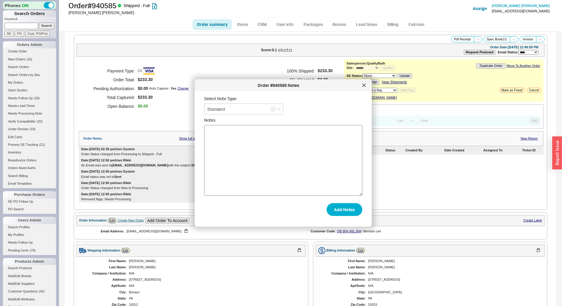
click at [267, 158] on textarea "Notes" at bounding box center [283, 160] width 158 height 71
type textarea "v"
type textarea "cust put wrong address put in 549 instead of 594 i held at local fedex location…"
click at [344, 208] on button "Add Notes" at bounding box center [344, 209] width 36 height 13
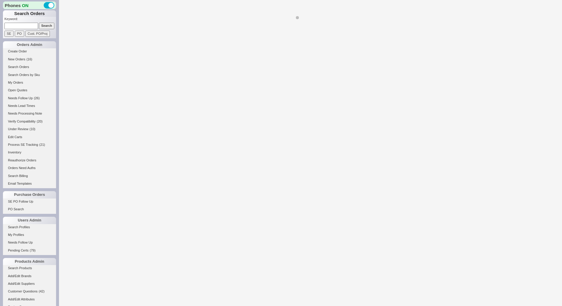
select select "LOW"
select select "3"
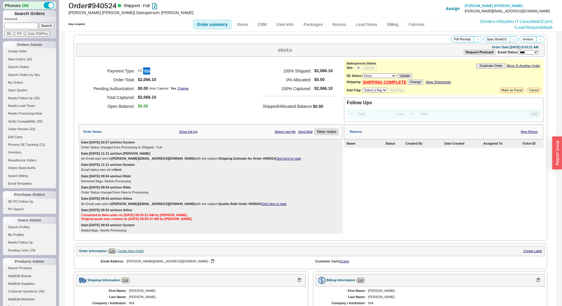
select select "*"
click at [527, 130] on link "New Return" at bounding box center [528, 132] width 17 height 4
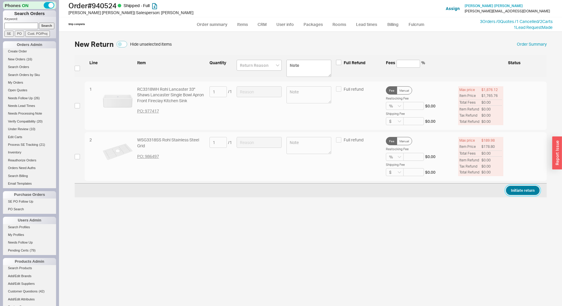
click at [518, 190] on button "Initiate return" at bounding box center [523, 190] width 34 height 9
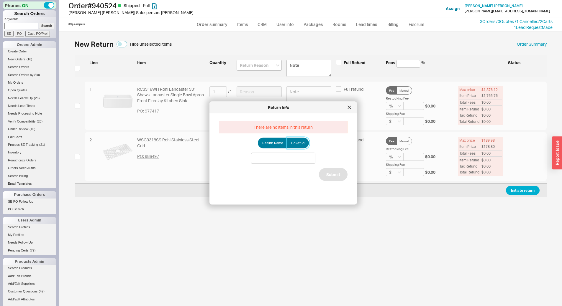
click at [301, 147] on label "Ticket Id" at bounding box center [298, 143] width 22 height 11
click at [0, 0] on input "Ticket Id" at bounding box center [0, 0] width 0 height 0
paste input "188008"
drag, startPoint x: 285, startPoint y: 159, endPoint x: 302, endPoint y: 164, distance: 18.1
click at [285, 159] on input "188008" at bounding box center [283, 158] width 64 height 11
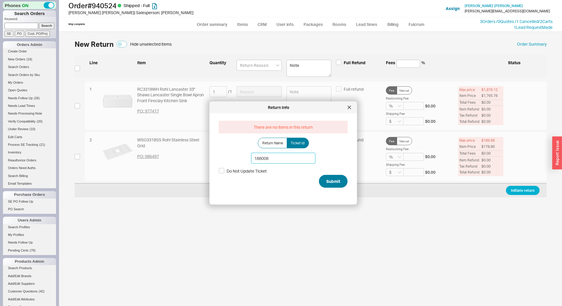
type input "188008"
click at [339, 181] on button "Submit" at bounding box center [333, 181] width 29 height 13
select select "*"
select select "LOW"
select select "3"
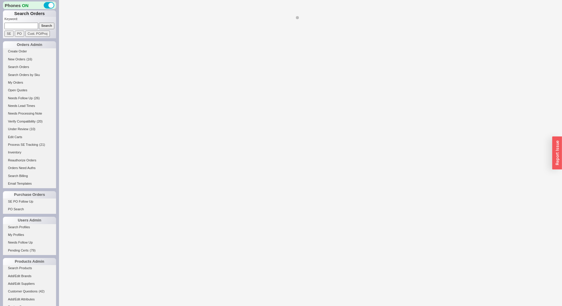
select select "*"
select select "LOW"
select select "3"
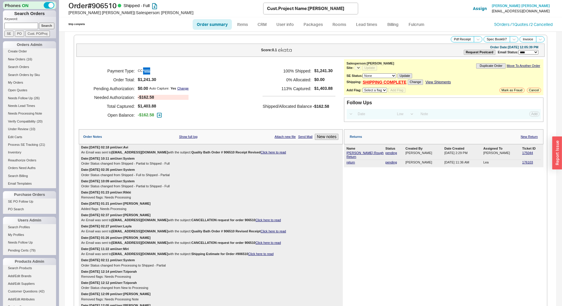
select select "*"
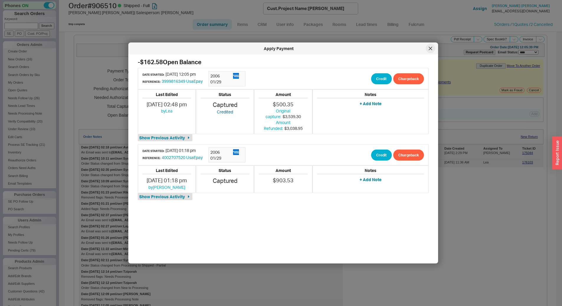
click at [429, 51] on div at bounding box center [429, 48] width 9 height 9
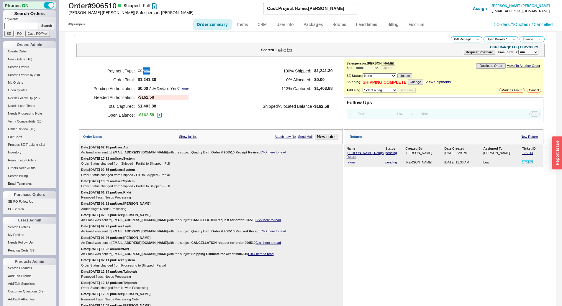
click at [524, 161] on link "176103" at bounding box center [527, 163] width 11 height 4
click at [394, 26] on link "Billing" at bounding box center [392, 24] width 21 height 11
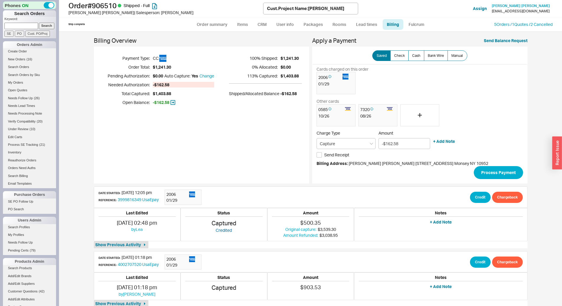
scroll to position [23, 0]
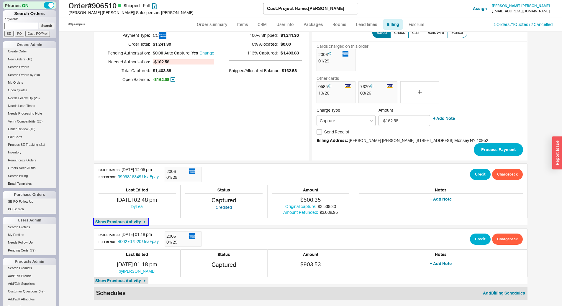
click at [129, 223] on span "Show Previous Activity" at bounding box center [118, 222] width 46 height 6
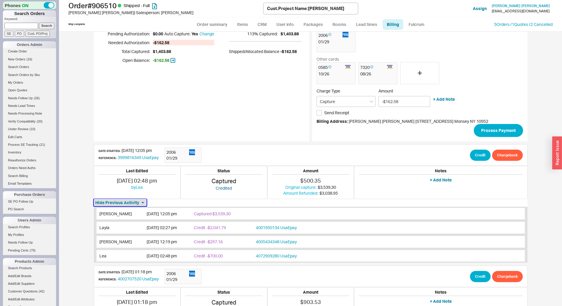
scroll to position [80, 0]
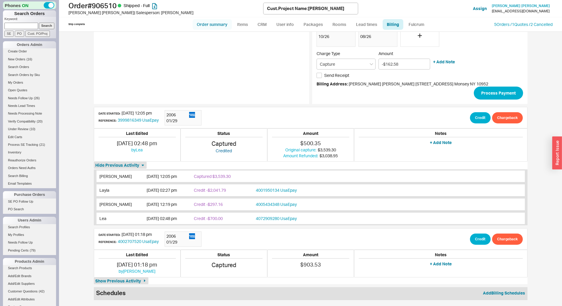
click at [198, 27] on link "Order summary" at bounding box center [212, 24] width 39 height 11
select select "*"
select select "LOW"
select select "3"
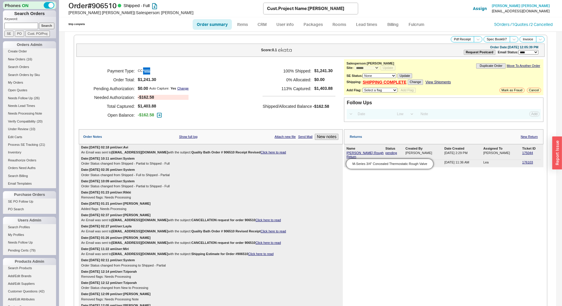
click at [368, 155] on span "[PERSON_NAME] Rough Return M-Series 3/4" Concealed Thermostatic Rough Valve" at bounding box center [365, 155] width 38 height 8
click at [522, 154] on link "175044" at bounding box center [527, 153] width 11 height 4
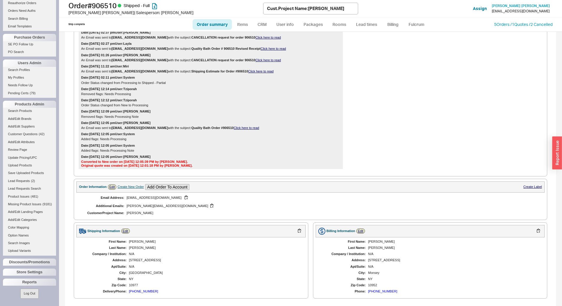
scroll to position [67, 0]
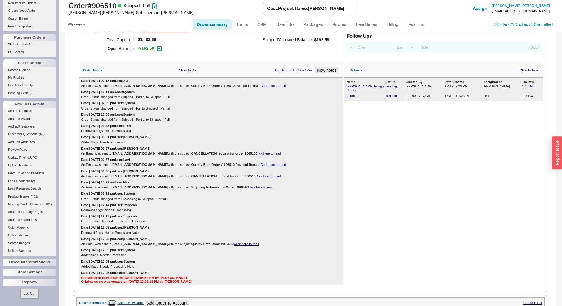
click at [209, 126] on div "Date: [DATE] 01:23 pm User: Rikki Removed flags: Needs Processing" at bounding box center [211, 128] width 264 height 11
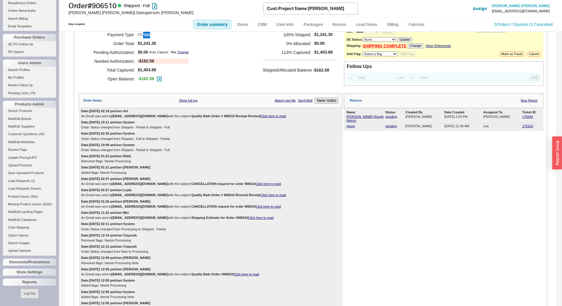
scroll to position [0, 0]
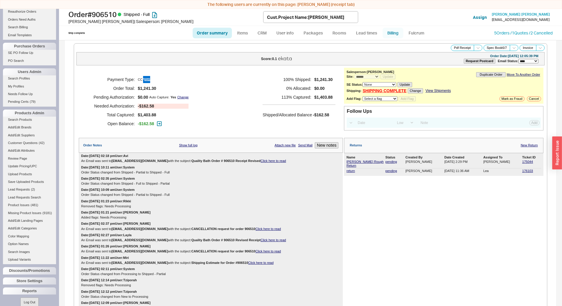
click at [394, 34] on link "Billing" at bounding box center [392, 33] width 21 height 11
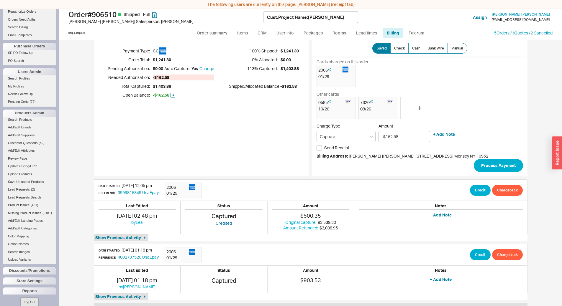
scroll to position [23, 0]
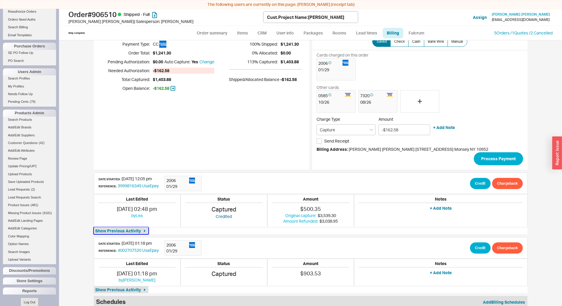
drag, startPoint x: 118, startPoint y: 229, endPoint x: 175, endPoint y: 216, distance: 58.5
click at [118, 230] on span "Show Previous Activity" at bounding box center [118, 231] width 46 height 6
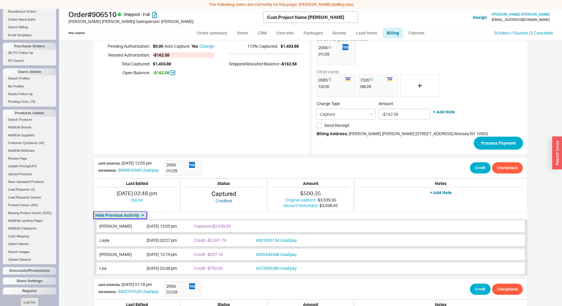
scroll to position [0, 0]
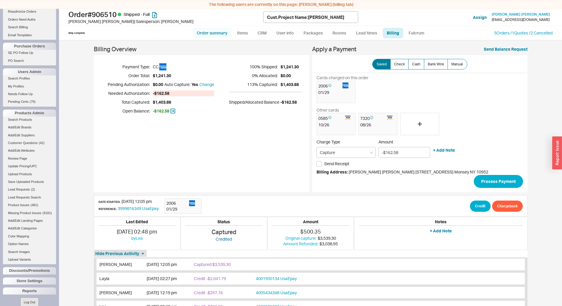
click at [218, 28] on link "Order summary" at bounding box center [212, 33] width 39 height 11
select select "*"
select select "LOW"
select select "3"
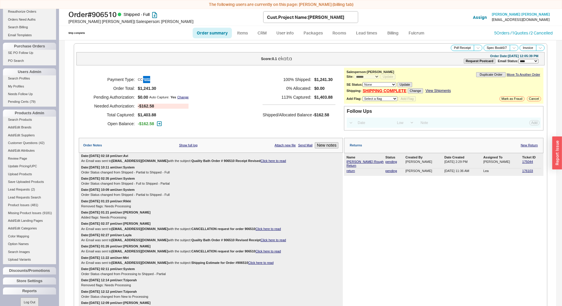
click at [217, 30] on link "Order summary" at bounding box center [212, 33] width 39 height 11
select select "*"
select select "LOW"
select select "3"
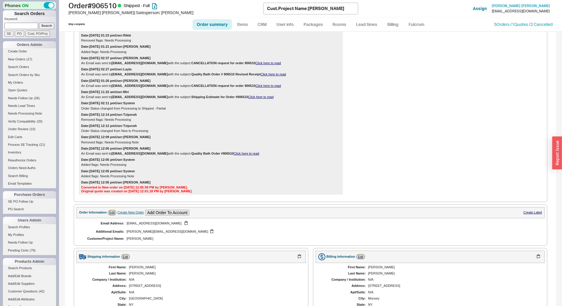
scroll to position [324, 0]
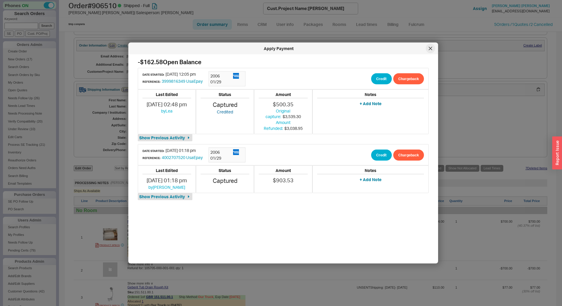
click at [431, 51] on div at bounding box center [429, 48] width 9 height 9
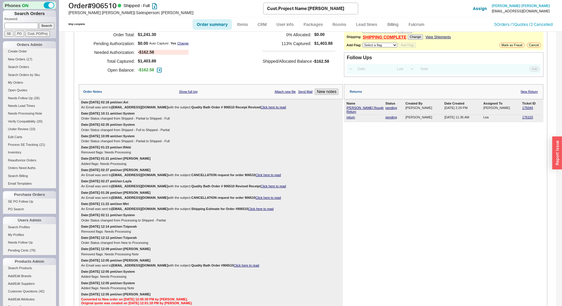
scroll to position [0, 0]
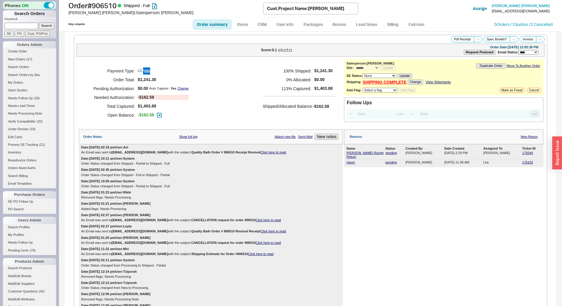
click at [183, 82] on span "$1,241.30" at bounding box center [163, 79] width 51 height 5
click at [190, 81] on div "Payment Type: CC Order Total: $1,241.30 Pending Authorization: $0.00 Auto Captu…" at bounding box center [211, 93] width 264 height 68
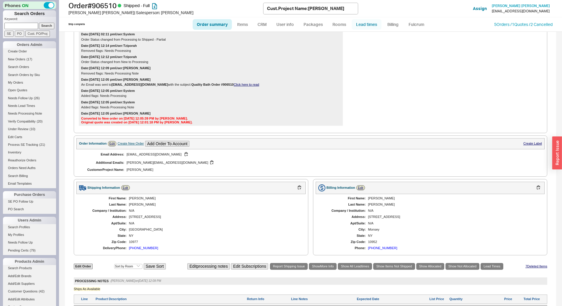
scroll to position [96, 0]
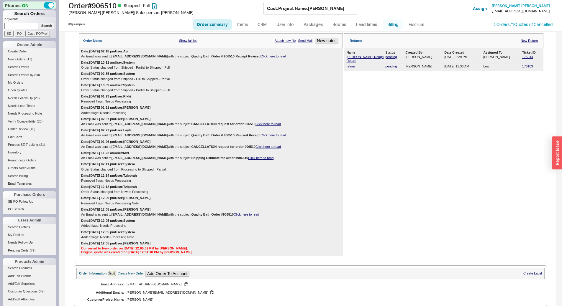
drag, startPoint x: 388, startPoint y: 24, endPoint x: 386, endPoint y: 27, distance: 3.4
click at [388, 25] on link "Billing" at bounding box center [392, 24] width 21 height 11
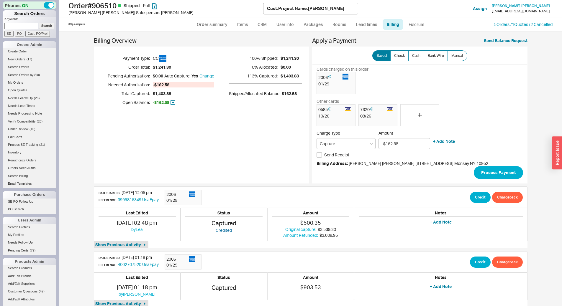
click at [133, 250] on div "Billing Overview Payment Type: CC Order Total: $1,241.30 Pending Authorization:…" at bounding box center [310, 181] width 433 height 286
click at [142, 243] on icon "button" at bounding box center [144, 245] width 5 height 5
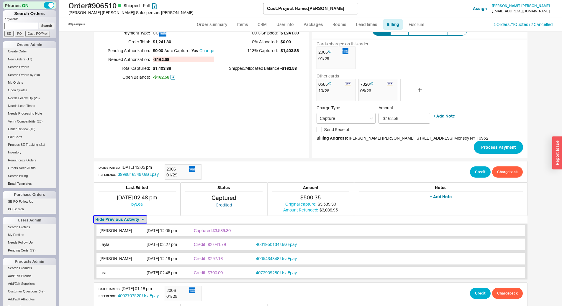
scroll to position [59, 0]
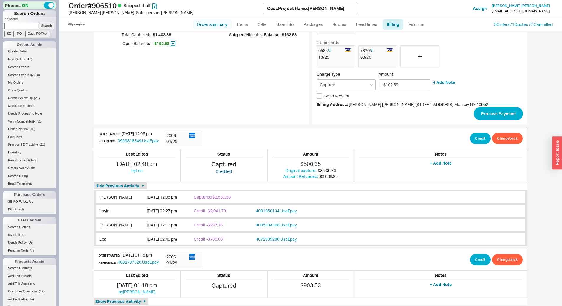
click at [218, 27] on link "Order summary" at bounding box center [212, 24] width 39 height 11
select select "*"
select select "LOW"
select select "3"
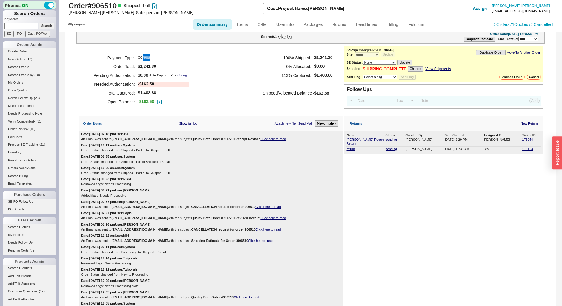
scroll to position [8, 0]
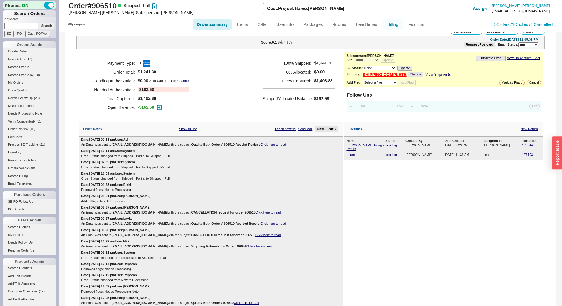
click at [384, 27] on link "Billing" at bounding box center [392, 24] width 21 height 11
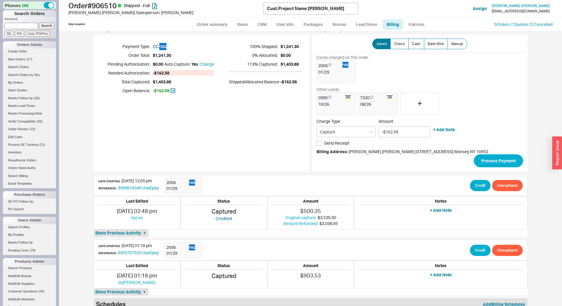
scroll to position [23, 0]
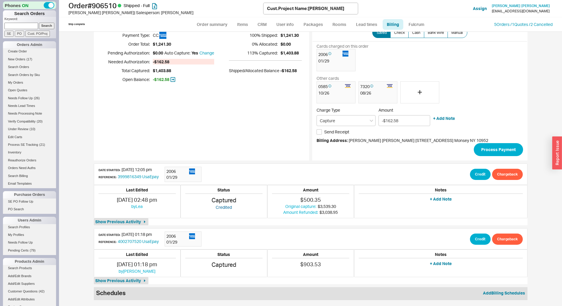
click at [109, 218] on div "Last Edited [DATE] 02:48 pm by [PERSON_NAME]" at bounding box center [137, 202] width 87 height 34
click at [142, 219] on button "Show Previous Activity" at bounding box center [121, 221] width 55 height 7
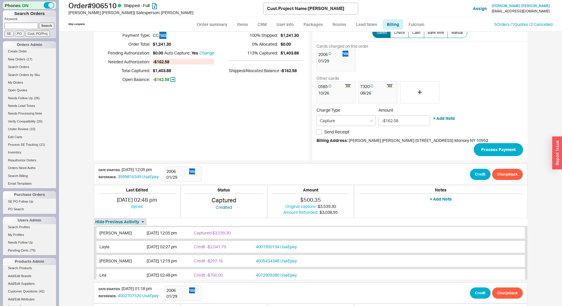
click at [240, 107] on div "Billing Overview Payment Type: CC Order Total: $1,241.30 Pending Authorization:…" at bounding box center [201, 88] width 215 height 146
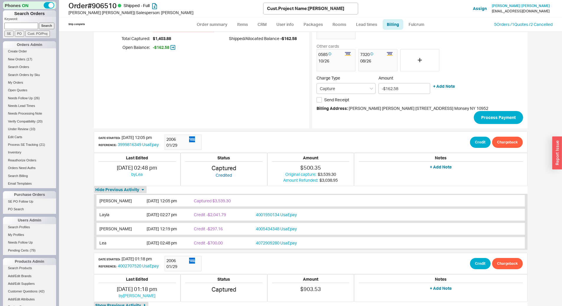
scroll to position [80, 0]
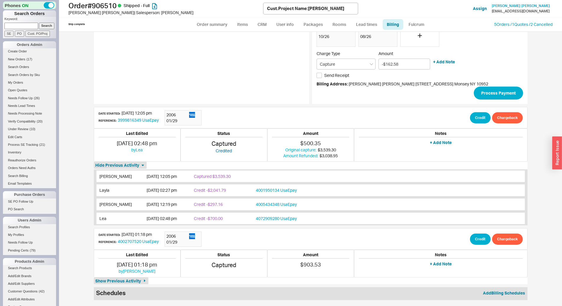
click at [235, 70] on div "Billing Overview Payment Type: CC Order Total: $1,241.30 Pending Authorization:…" at bounding box center [201, 31] width 215 height 146
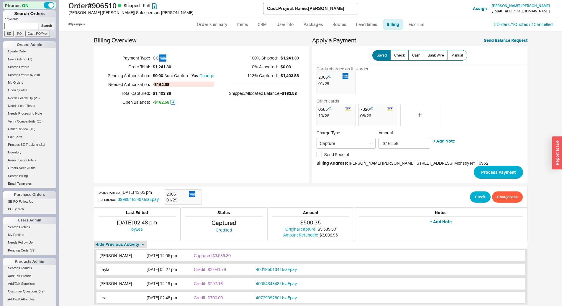
scroll to position [0, 0]
click at [211, 33] on div "Billing Overview Payment Type: CC Order Total: $1,241.30 Pending Authorization:…" at bounding box center [310, 169] width 503 height 274
click at [219, 21] on link "Order summary" at bounding box center [212, 24] width 39 height 11
select select "*"
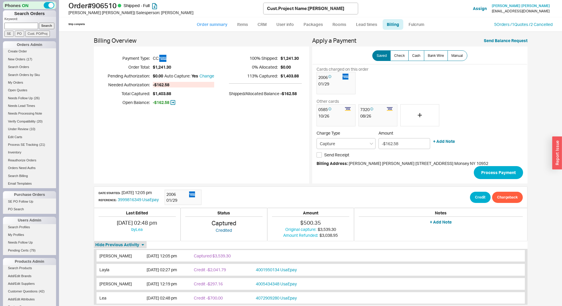
select select "LOW"
select select "3"
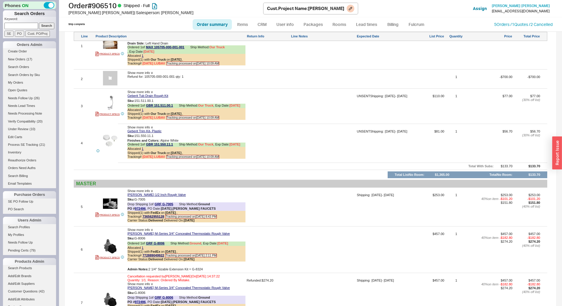
scroll to position [472, 0]
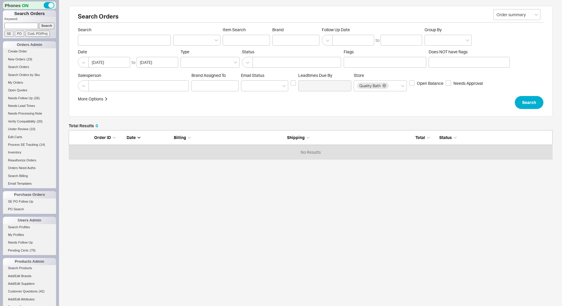
click at [19, 27] on input at bounding box center [21, 26] width 34 height 6
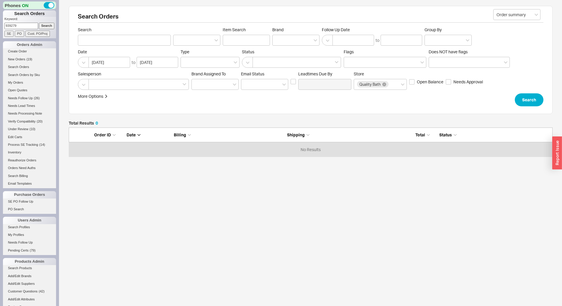
type input "939279"
click at [39, 23] on input "Search" at bounding box center [47, 26] width 16 height 6
type input "939279"
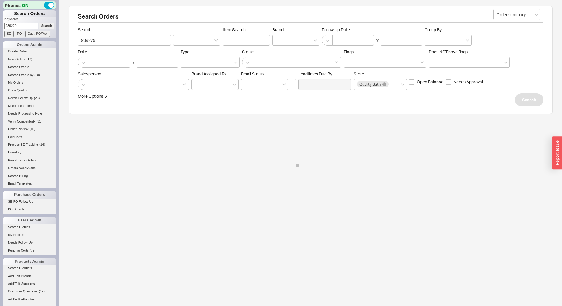
select select "LOW"
select select "3"
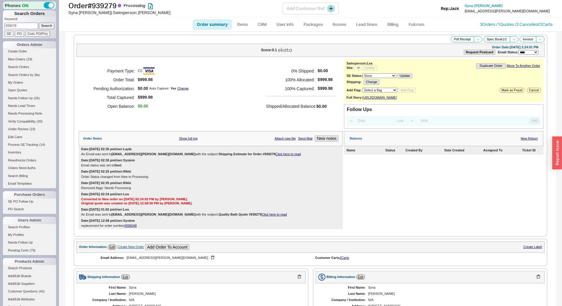
select select "*"
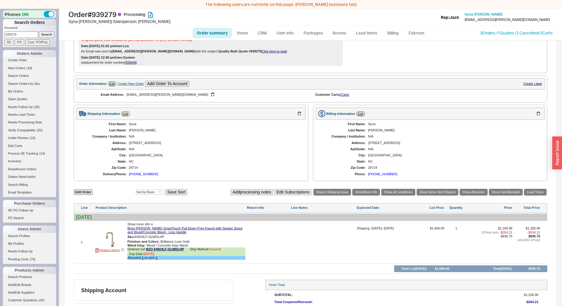
scroll to position [202, 0]
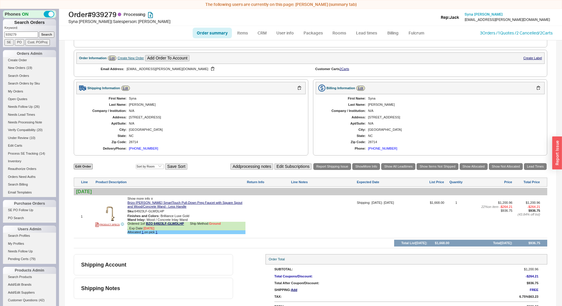
click at [203, 123] on div "N/A" at bounding box center [214, 124] width 171 height 4
click at [106, 214] on img at bounding box center [110, 214] width 14 height 14
click at [229, 105] on div "[PERSON_NAME]" at bounding box center [214, 105] width 171 height 4
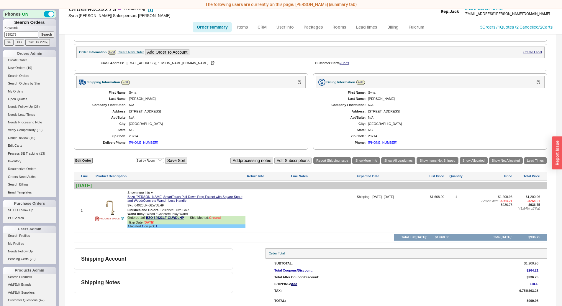
scroll to position [9, 0]
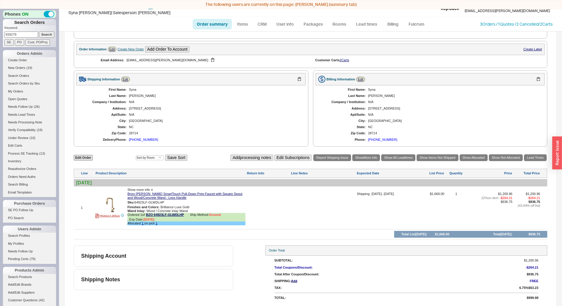
click at [223, 118] on div "First Name: Syna Last Name: [PERSON_NAME] Company / Institution: N/A Address: […" at bounding box center [190, 114] width 229 height 59
click at [145, 190] on span "Show more info ∨" at bounding box center [140, 190] width 26 height 4
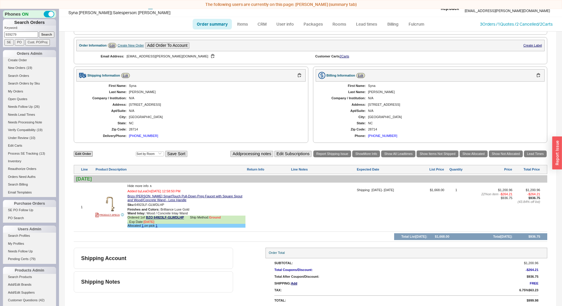
click at [148, 188] on span "Hide more info ∧" at bounding box center [139, 186] width 24 height 4
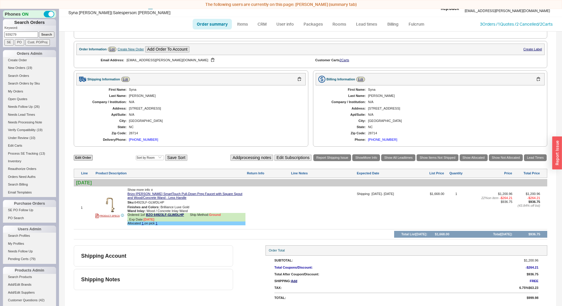
click at [197, 131] on div "First Name: Syna Last Name: Lewis Company / Institution: N/A Address: 453 Snow …" at bounding box center [190, 114] width 229 height 59
click at [107, 198] on img at bounding box center [110, 205] width 14 height 14
click at [108, 194] on div "1 PRODUCT SPECS Show more info ∨ Brizo Frank Lloyd Wright SmartTouch Pull-Down …" at bounding box center [310, 208] width 473 height 40
click at [111, 199] on img at bounding box center [110, 205] width 14 height 14
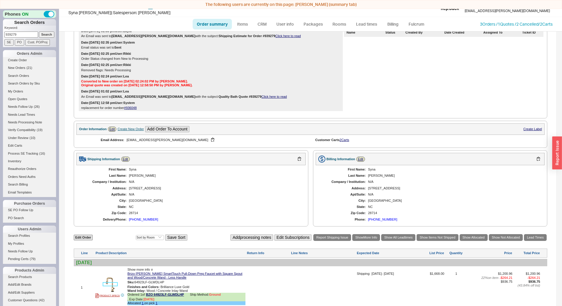
scroll to position [0, 0]
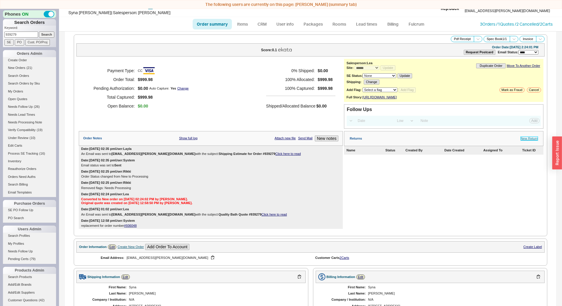
click at [524, 141] on link "New Return" at bounding box center [528, 139] width 17 height 4
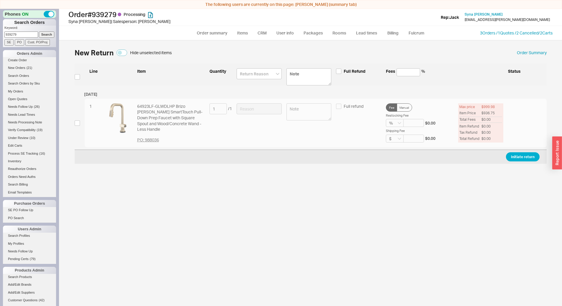
click at [79, 119] on div "1 64923LF-GLWDLHP Brizo Frank Lloyd Wright SmartTouch Pull-Down Prep Faucet wit…" at bounding box center [311, 123] width 472 height 49
drag, startPoint x: 79, startPoint y: 121, endPoint x: 86, endPoint y: 123, distance: 7.4
click at [80, 121] on input "checkbox" at bounding box center [77, 123] width 5 height 5
checkbox input "true"
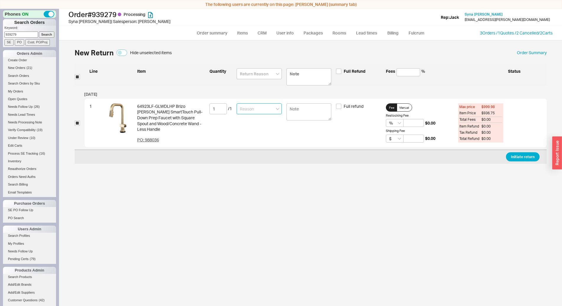
click at [280, 104] on input at bounding box center [258, 108] width 45 height 11
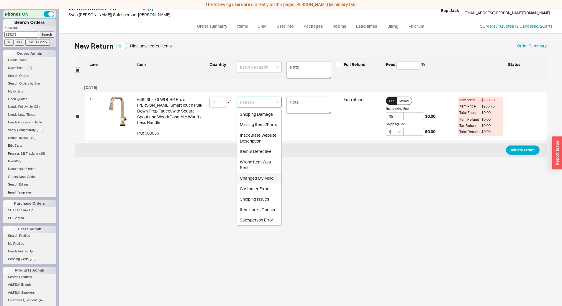
scroll to position [9, 0]
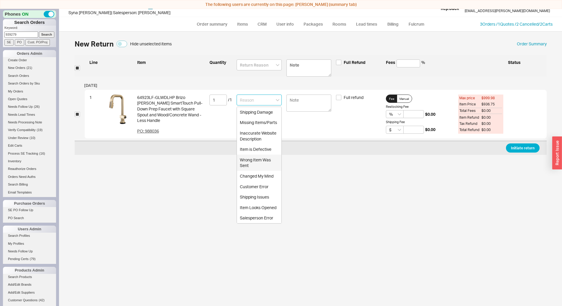
click at [254, 157] on div "Wrong Item Was Sent" at bounding box center [259, 163] width 45 height 16
type input "Wrong Item Was Sent"
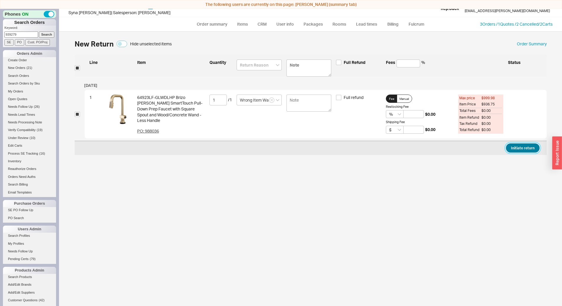
click at [520, 151] on button "Initiate return" at bounding box center [523, 148] width 34 height 9
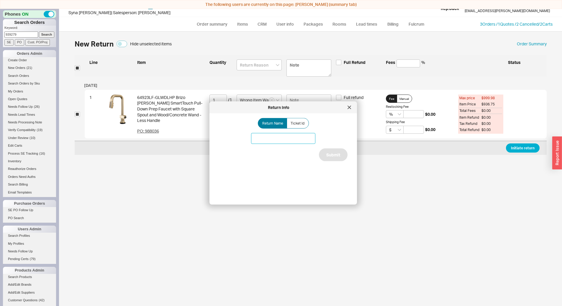
click at [272, 141] on input at bounding box center [283, 138] width 64 height 11
type input "Brizo faucet issue"
click at [247, 158] on div "Return Name Ticket Id Brizo faucet issue Submit" at bounding box center [288, 156] width 138 height 77
click at [336, 153] on button "Submit" at bounding box center [333, 155] width 29 height 13
select select "*"
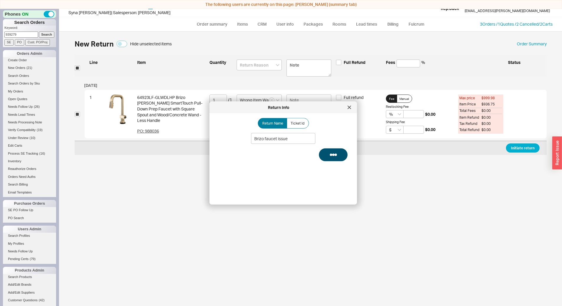
select select "LOW"
select select "3"
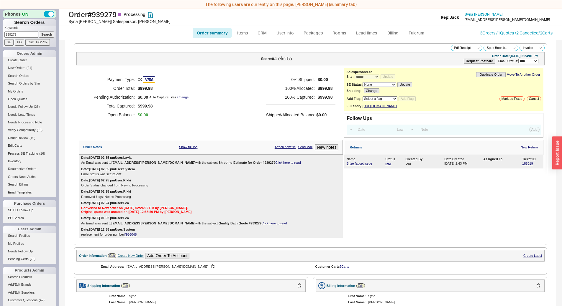
click at [522, 166] on div "Brizo faucet issue new Lea 09/18/2025 2:43 PM 188019" at bounding box center [443, 163] width 195 height 5
click at [523, 166] on div "188019" at bounding box center [531, 164] width 19 height 4
click at [354, 165] on link "Brizo faucet issue" at bounding box center [359, 164] width 26 height 4
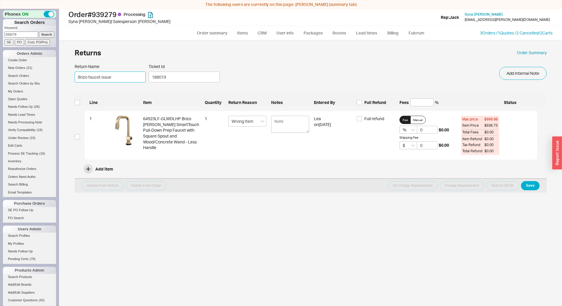
click at [85, 78] on input "Brizo faucet issue" at bounding box center [110, 77] width 71 height 11
type input "3rd faucet issue"
click at [526, 190] on button "Save" at bounding box center [530, 185] width 19 height 9
click at [535, 52] on link "Order Summary" at bounding box center [531, 53] width 30 height 6
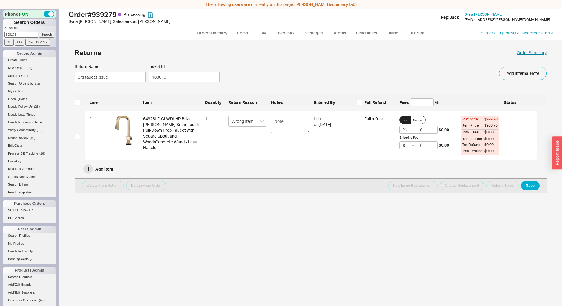
select select "*"
select select "LOW"
select select "3"
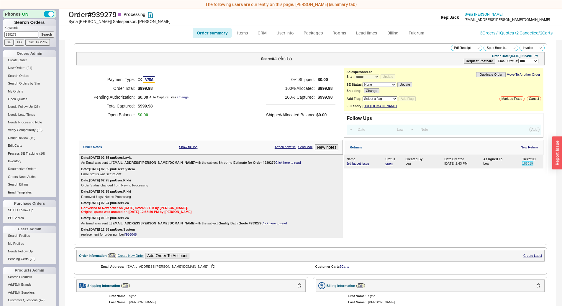
click at [524, 165] on link "188019" at bounding box center [527, 164] width 11 height 4
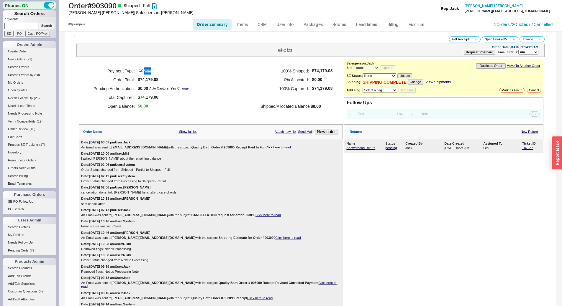
select select "*"
select select "LOW"
select select "3"
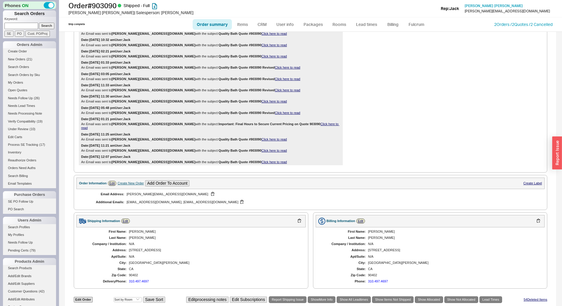
scroll to position [472, 0]
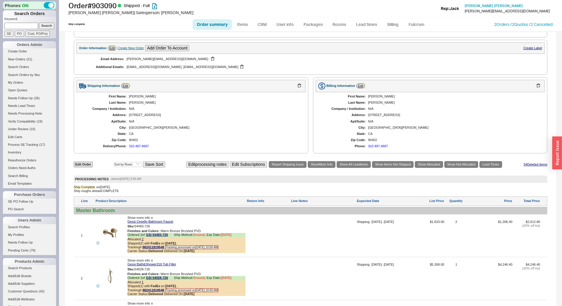
click at [210, 92] on div "First Name: Gabriel Last Name: Sandoval Company / Institution: N/A Address: 220…" at bounding box center [190, 121] width 229 height 59
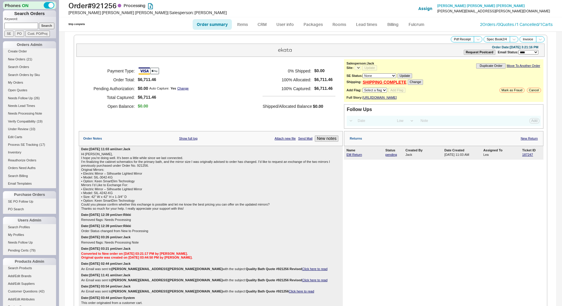
select select "*"
select select "LOW"
select select "3"
select select "*"
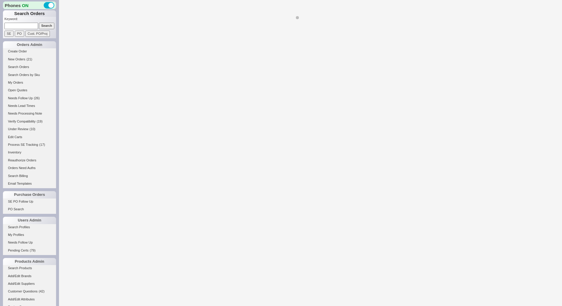
select select "*"
select select "LOW"
select select "3"
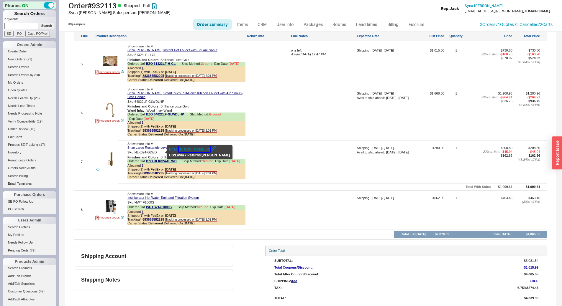
click at [197, 151] on button "[PHONE_NUMBER]" at bounding box center [194, 150] width 31 height 6
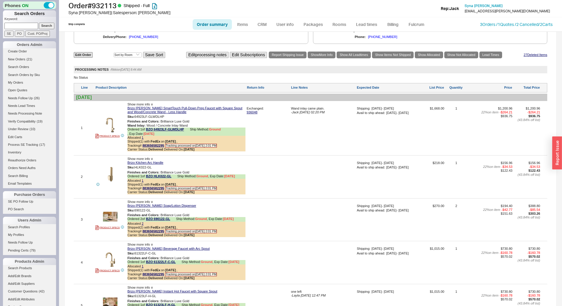
scroll to position [453, 0]
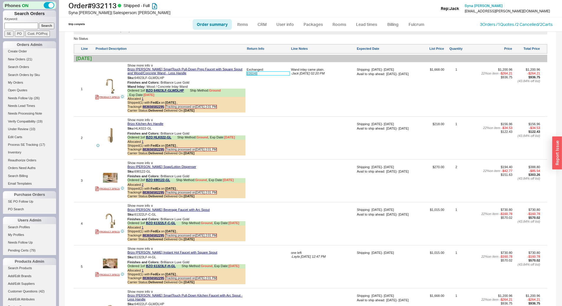
click at [254, 75] on link "936048" at bounding box center [267, 74] width 43 height 4
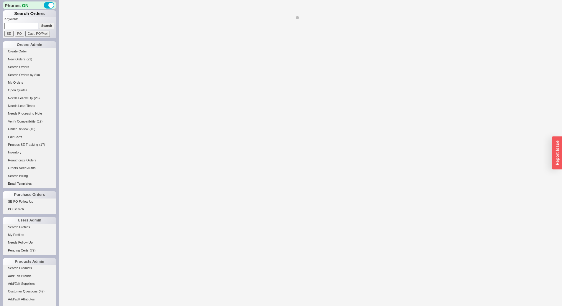
select select "*"
select select "LOW"
select select "3"
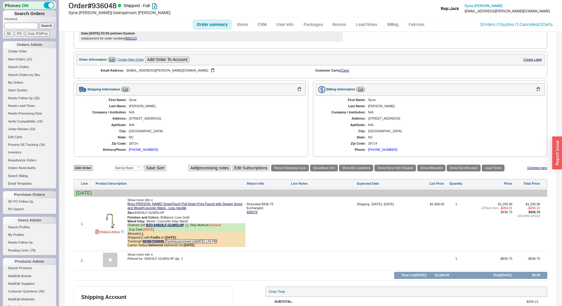
scroll to position [244, 0]
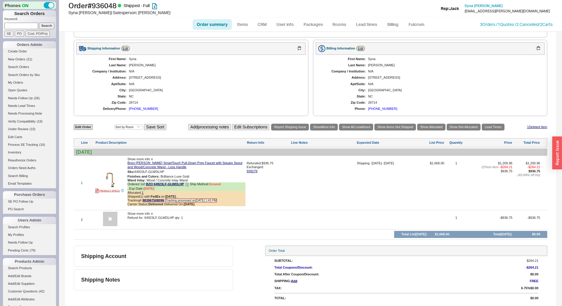
click at [144, 194] on div "Allocated 1" at bounding box center [186, 193] width 118 height 4
click at [143, 193] on div "Allocated 1" at bounding box center [186, 193] width 118 height 4
click at [143, 193] on link "1" at bounding box center [143, 193] width 2 height 4
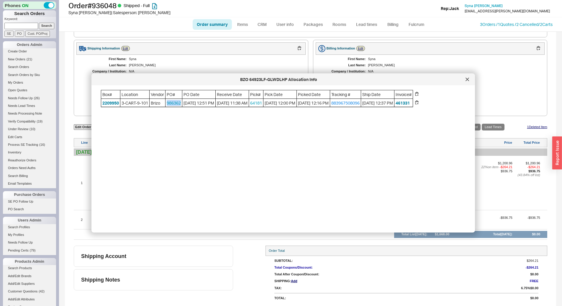
drag, startPoint x: 184, startPoint y: 105, endPoint x: 164, endPoint y: 107, distance: 19.5
click at [164, 107] on div "Box# Location Vendor PO# PO Date Receive Date Pick# Pick Date Picked Date Track…" at bounding box center [257, 98] width 312 height 17
copy div "986362"
click at [466, 79] on icon at bounding box center [467, 80] width 4 height 4
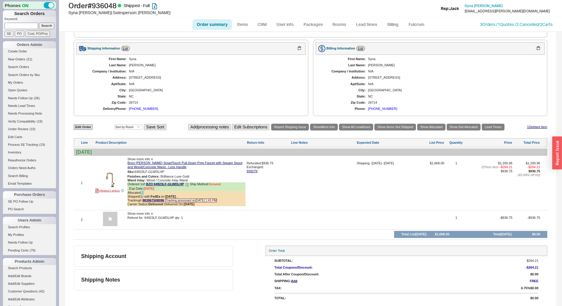
click at [142, 194] on link "1" at bounding box center [143, 193] width 2 height 4
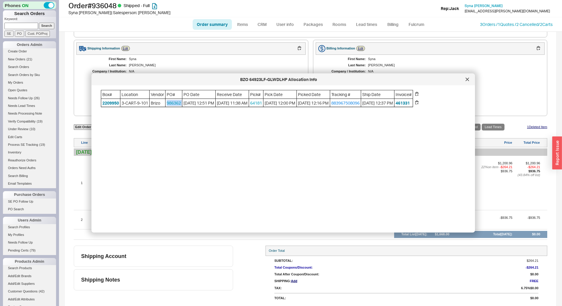
copy link "986362"
drag, startPoint x: 184, startPoint y: 105, endPoint x: 168, endPoint y: 106, distance: 15.6
click at [168, 106] on div "Box# Location Vendor PO# PO Date Receive Date Pick# Pick Date Picked Date Track…" at bounding box center [257, 98] width 312 height 17
click at [468, 78] on icon at bounding box center [467, 80] width 4 height 4
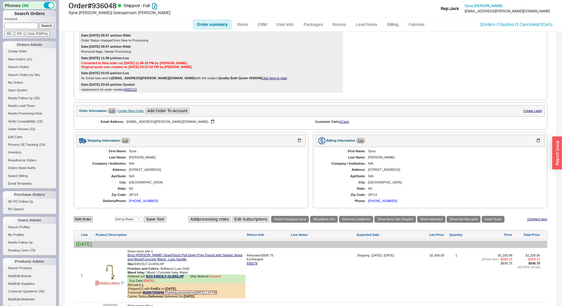
scroll to position [206, 0]
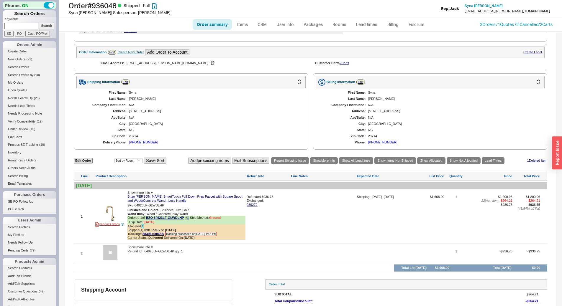
click at [143, 228] on link "1" at bounding box center [143, 227] width 2 height 4
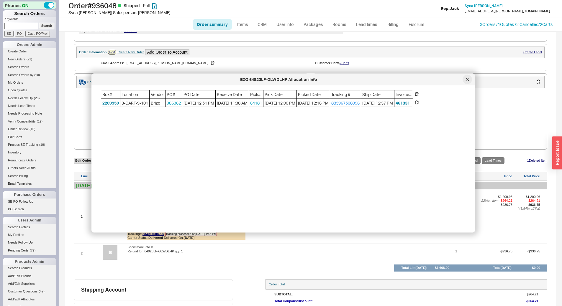
click at [467, 82] on div at bounding box center [466, 79] width 9 height 9
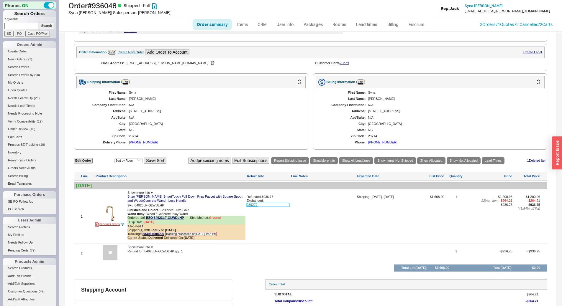
click at [254, 207] on link "939279" at bounding box center [267, 205] width 43 height 4
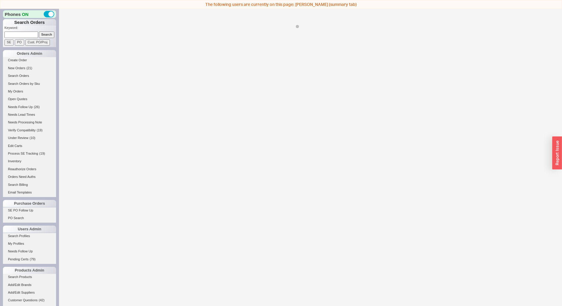
select select "*"
select select "LOW"
select select "3"
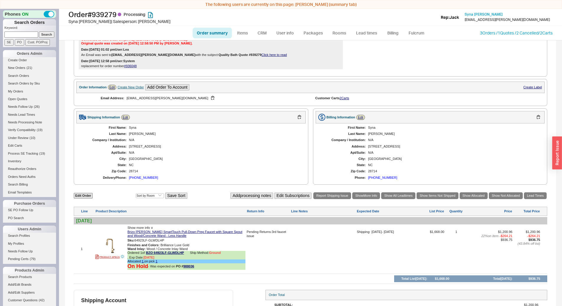
scroll to position [60, 0]
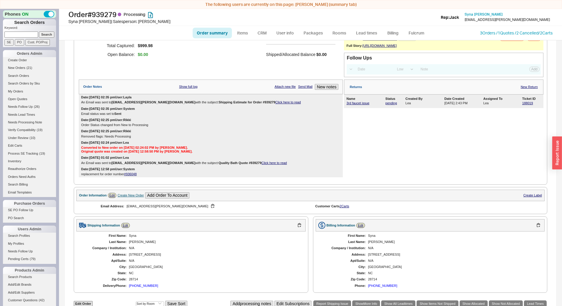
click at [132, 176] on link "#936048" at bounding box center [130, 174] width 13 height 4
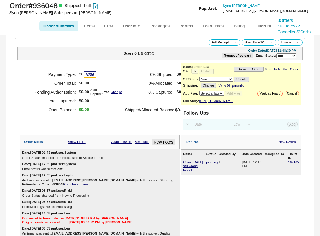
select select "LOW"
select select "3"
select select "*"
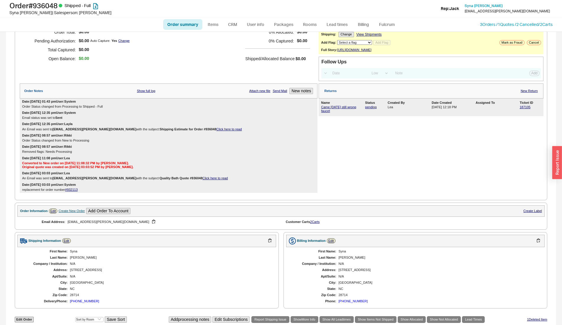
scroll to position [221, 0]
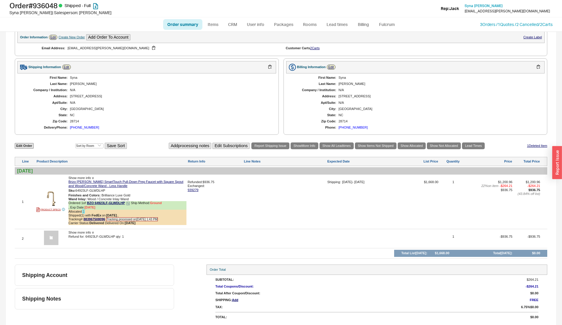
click at [84, 211] on link "1" at bounding box center [84, 212] width 2 height 4
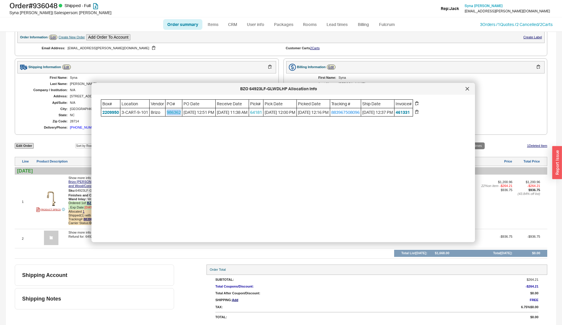
drag, startPoint x: 183, startPoint y: 114, endPoint x: 165, endPoint y: 114, distance: 18.0
click at [165, 114] on div "Box# Location Vendor PO# PO Date Receive Date Pick# Pick Date Picked Date Track…" at bounding box center [257, 107] width 312 height 17
copy div "986362"
click at [320, 89] on div at bounding box center [466, 88] width 9 height 9
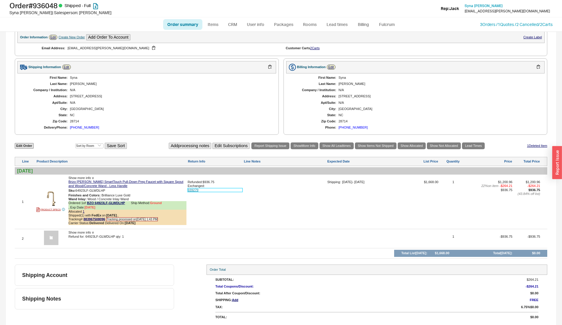
click at [194, 191] on link "939279" at bounding box center [214, 190] width 55 height 4
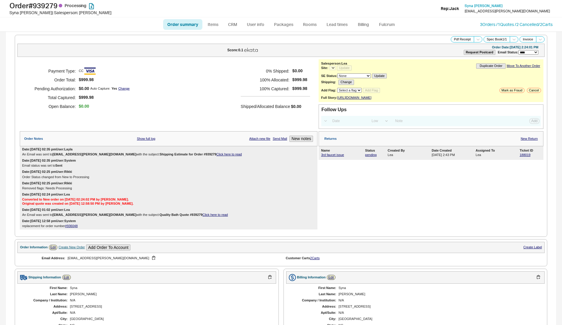
select select "LOW"
select select "3"
select select "*"
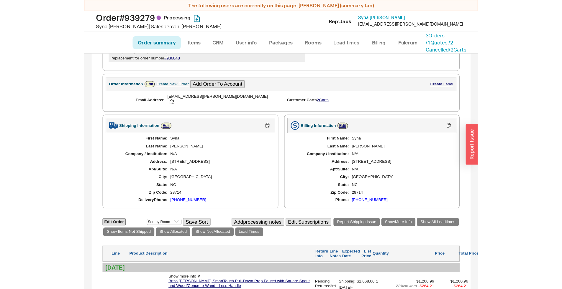
scroll to position [186, 0]
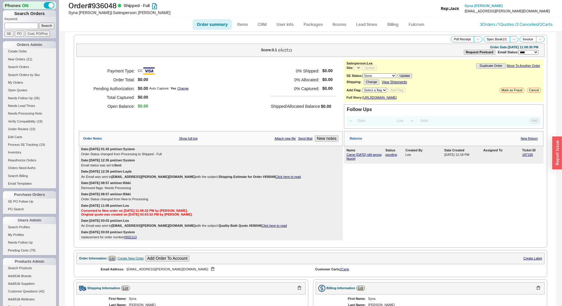
select select "LOW"
select select "3"
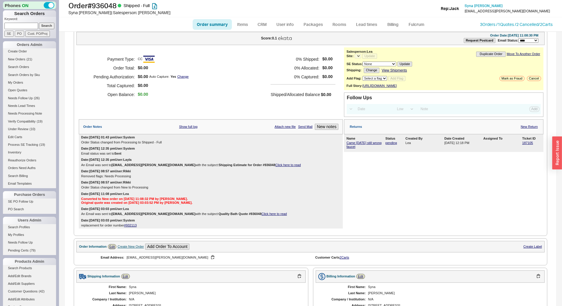
scroll to position [29, 0]
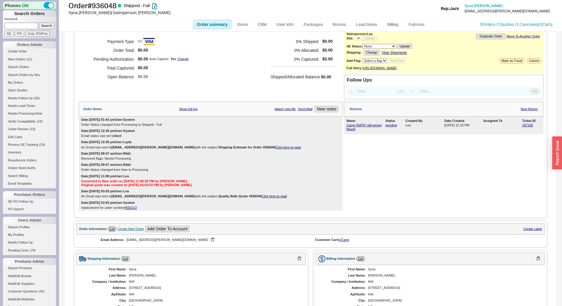
select select "*"
click at [129, 210] on link "#932113" at bounding box center [130, 208] width 13 height 4
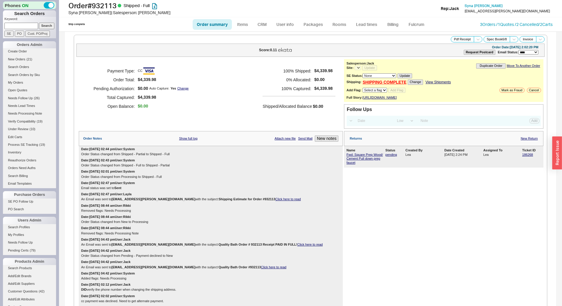
select select "LOW"
select select "3"
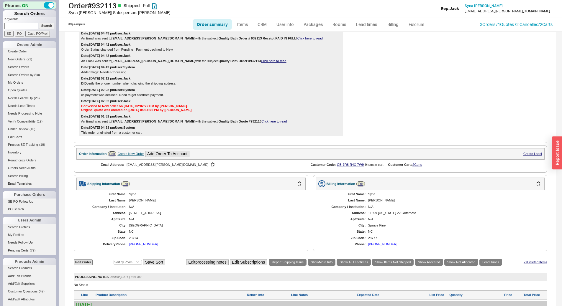
select select "*"
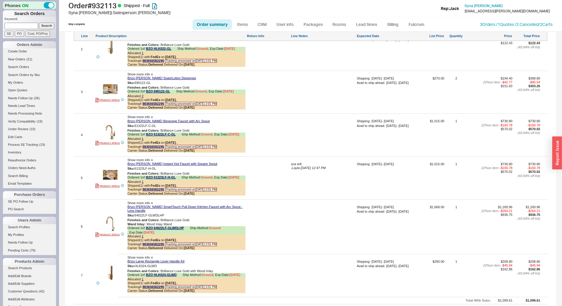
scroll to position [354, 0]
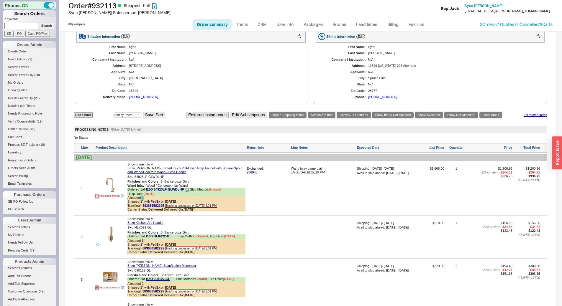
click at [142, 200] on link "1" at bounding box center [143, 198] width 2 height 4
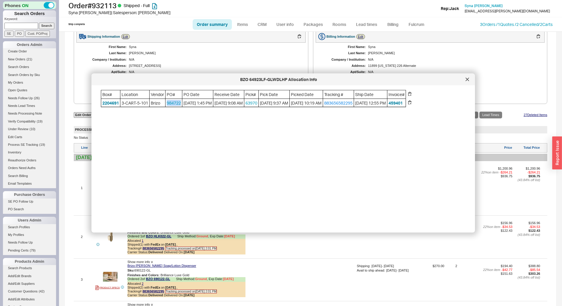
drag, startPoint x: 184, startPoint y: 106, endPoint x: 169, endPoint y: 109, distance: 15.5
click at [169, 107] on span "984722" at bounding box center [173, 103] width 17 height 8
copy link "984722"
click at [467, 80] on icon at bounding box center [467, 80] width 4 height 4
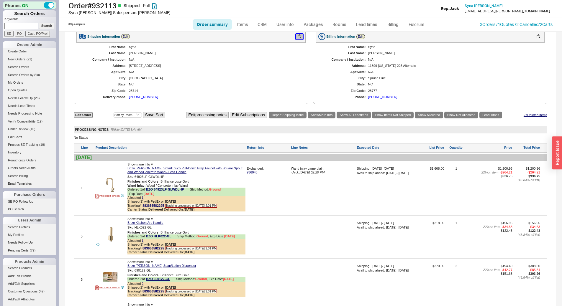
click at [297, 38] on button "button" at bounding box center [299, 37] width 7 height 6
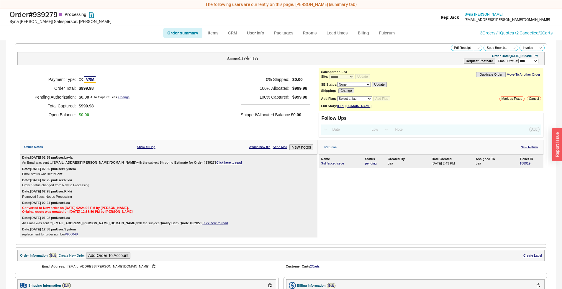
select select "*"
select select "LOW"
select select "3"
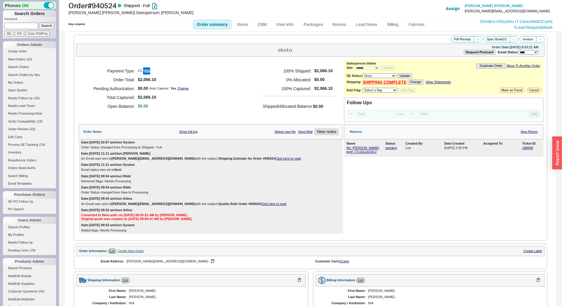
select select "*"
select select "LOW"
select select "3"
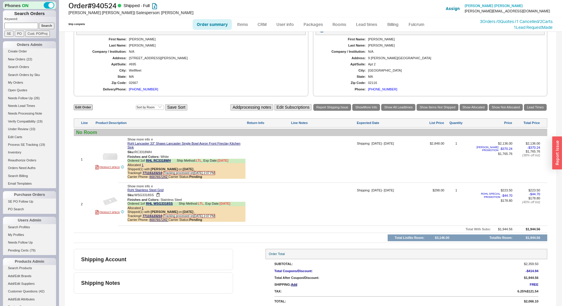
scroll to position [255, 0]
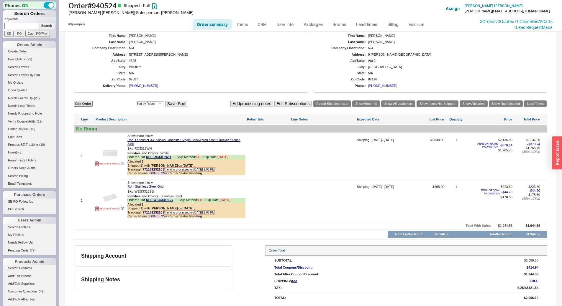
click at [140, 84] on div "(617) 510-0714" at bounding box center [143, 86] width 29 height 4
click at [216, 66] on div "Wellfleet" at bounding box center [214, 67] width 171 height 4
click at [152, 169] on link "77115123210" at bounding box center [152, 170] width 20 height 4
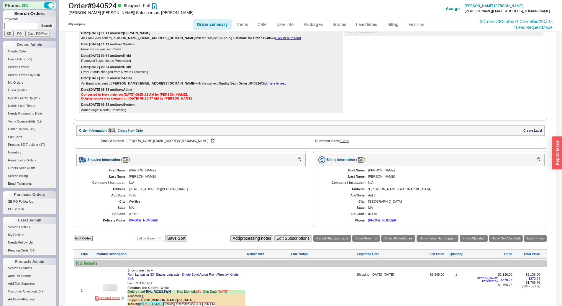
scroll to position [0, 0]
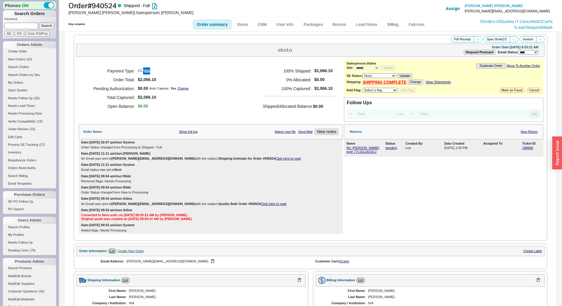
click at [258, 70] on div "Payment Type: CC Order Total: $2,066.10 Pending Authorization: $0.00 Auto Captu…" at bounding box center [211, 88] width 264 height 59
click at [218, 68] on div "Payment Type: CC Order Total: $2,066.10 Pending Authorization: $0.00 Auto Captu…" at bounding box center [211, 88] width 264 height 59
drag, startPoint x: 247, startPoint y: 24, endPoint x: 271, endPoint y: 22, distance: 24.5
click at [247, 23] on link "Items" at bounding box center [242, 24] width 19 height 11
select select "3"
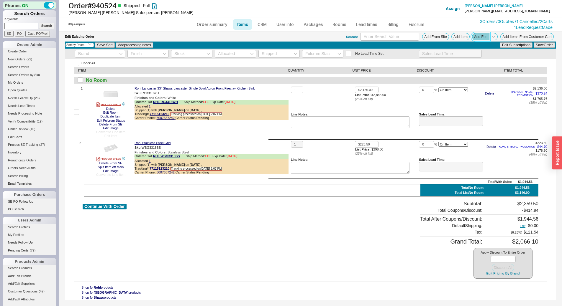
click at [486, 35] on button "Add Fee" at bounding box center [480, 36] width 17 height 7
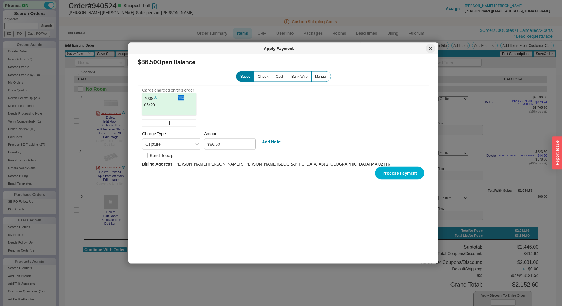
click at [428, 48] on div at bounding box center [429, 48] width 9 height 9
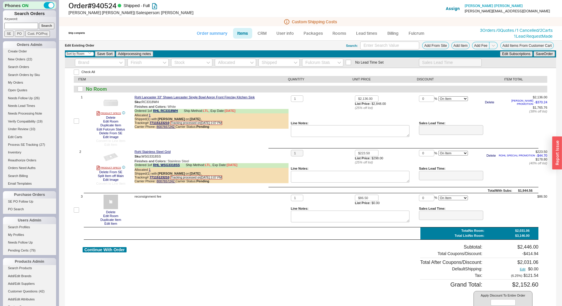
click at [208, 32] on link "Order summary" at bounding box center [212, 33] width 39 height 11
select select "*"
select select "LOW"
select select "3"
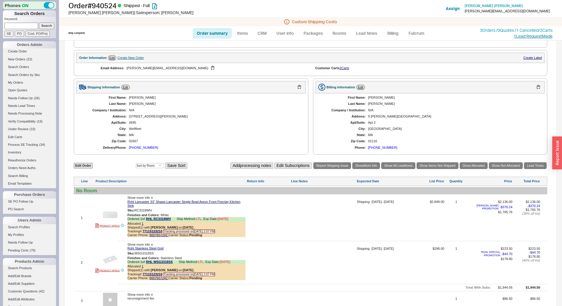
scroll to position [111, 0]
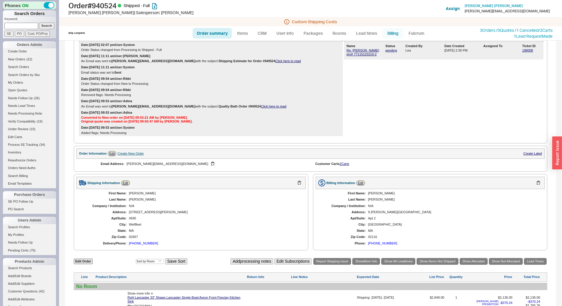
click at [384, 32] on link "Billing" at bounding box center [392, 33] width 21 height 11
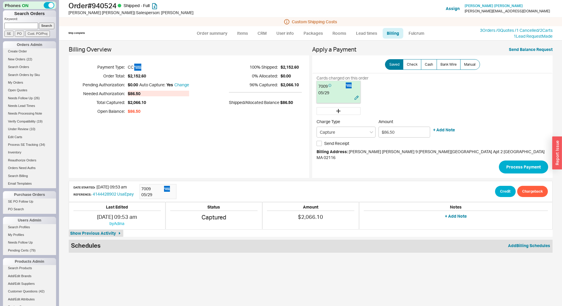
click at [331, 91] on div "05 / 29" at bounding box center [338, 93] width 40 height 6
click at [499, 165] on button "Process Payment" at bounding box center [523, 167] width 49 height 13
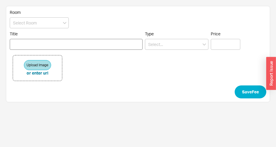
click at [88, 44] on input "Title" at bounding box center [76, 44] width 133 height 11
type input "reconsignment fee"
drag, startPoint x: 180, startPoint y: 34, endPoint x: 172, endPoint y: 42, distance: 11.7
click at [182, 34] on span "Type" at bounding box center [176, 33] width 63 height 5
click at [162, 45] on input at bounding box center [176, 44] width 63 height 11
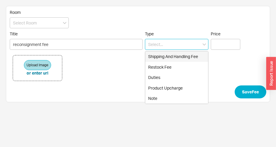
click at [182, 57] on div "Shipping And Handling Fee" at bounding box center [176, 56] width 63 height 11
type input "Shipping And Handling Fee"
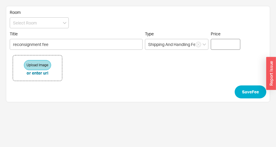
drag, startPoint x: 224, startPoint y: 51, endPoint x: 225, endPoint y: 47, distance: 4.4
click at [224, 50] on form "Room Title reconsignment fee Type Shipping And Handling Fee Price Upload Image …" at bounding box center [138, 54] width 256 height 89
click at [225, 45] on input "Price" at bounding box center [224, 44] width 29 height 11
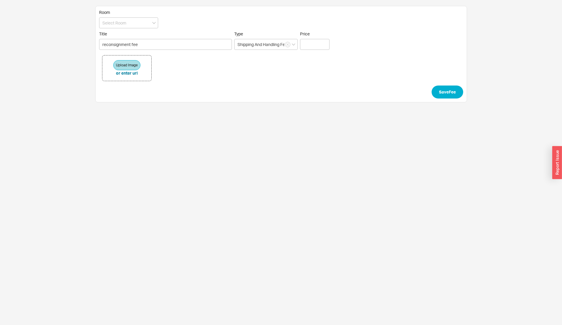
click at [275, 37] on label "Price" at bounding box center [314, 40] width 29 height 19
click at [275, 39] on input "Price" at bounding box center [314, 44] width 29 height 11
paste input "$ 86.50"
click at [275, 48] on input "$ 86.50" at bounding box center [314, 44] width 29 height 11
type input "$ 86.50"
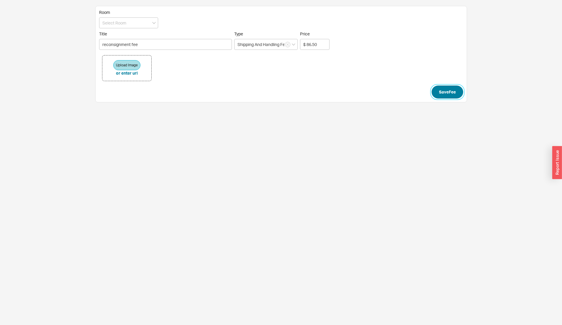
click at [275, 89] on button "Save Fee" at bounding box center [447, 91] width 32 height 13
